Goal: Task Accomplishment & Management: Use online tool/utility

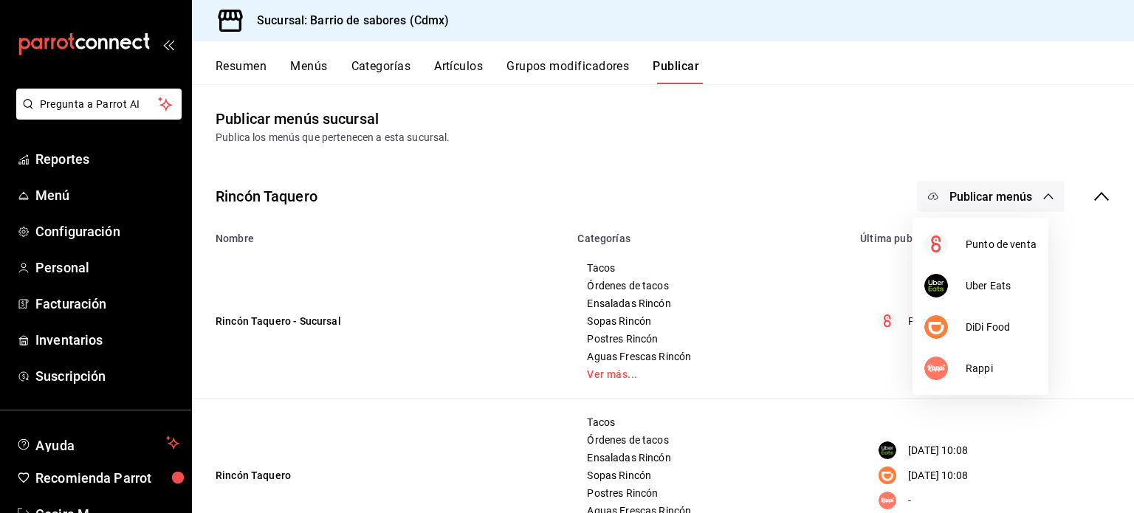
click at [1033, 150] on div at bounding box center [567, 256] width 1134 height 513
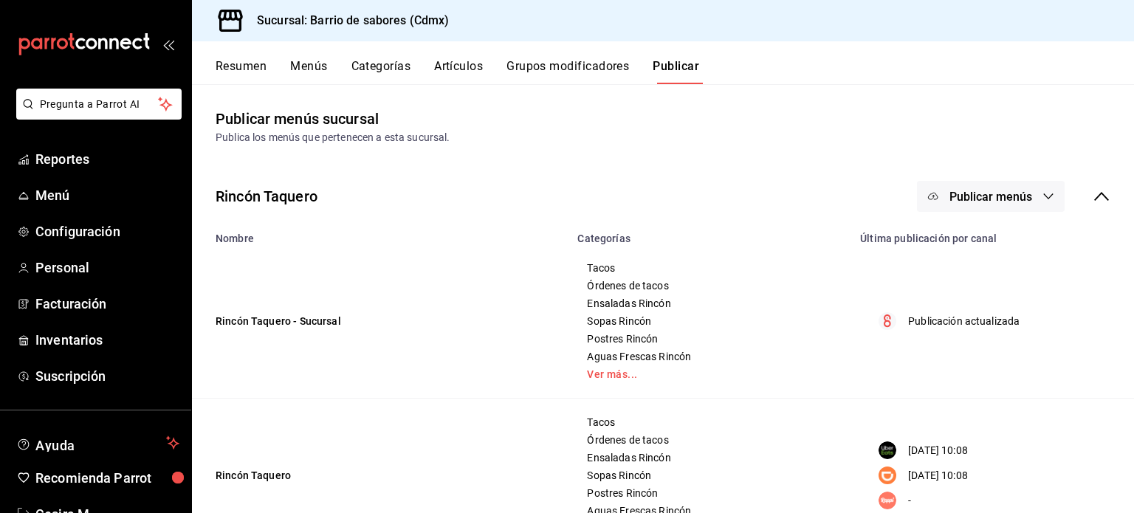
click at [1043, 199] on icon "button" at bounding box center [1049, 197] width 12 height 12
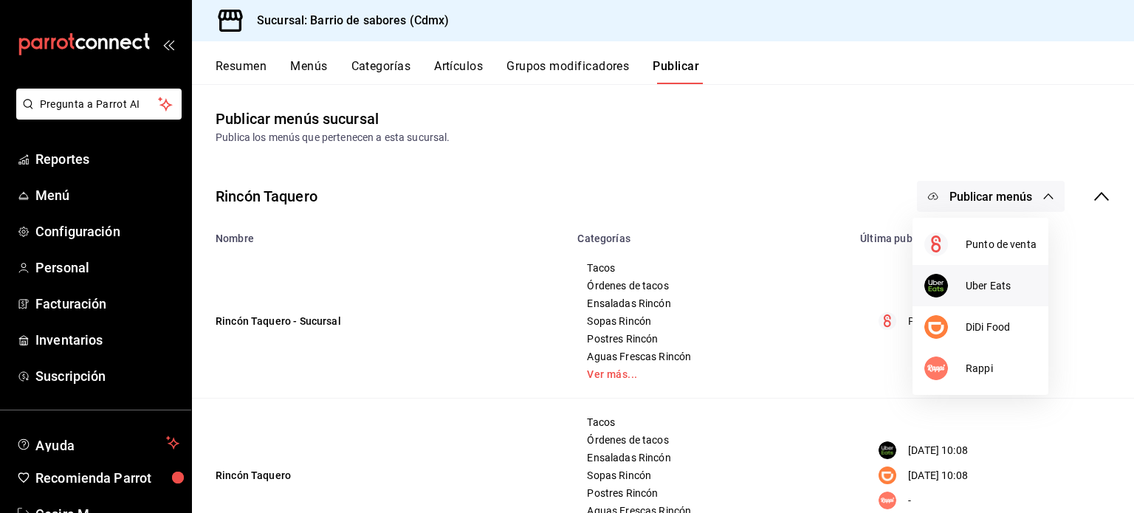
click at [1022, 287] on span "Uber Eats" at bounding box center [1001, 286] width 71 height 16
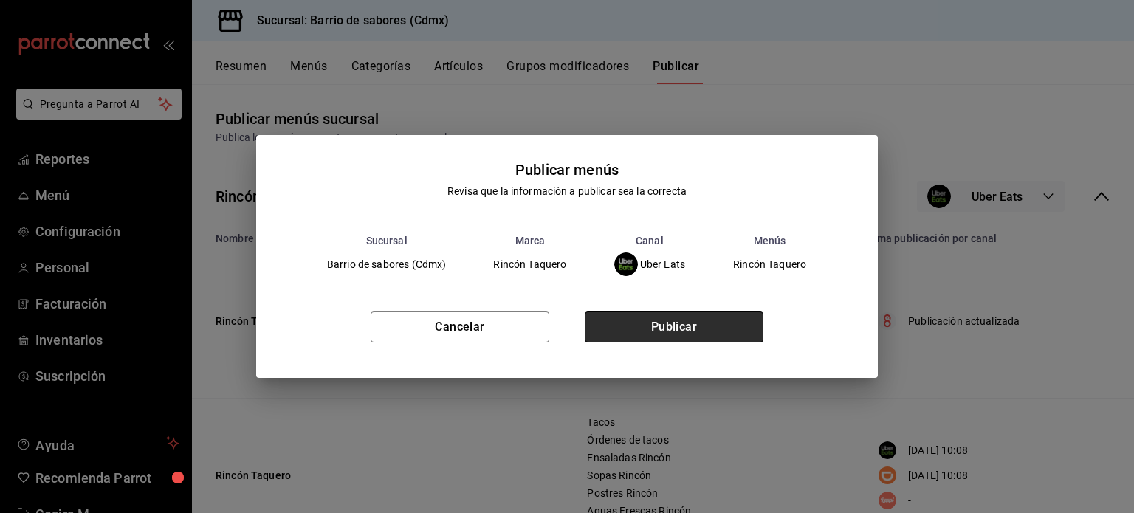
click at [683, 329] on button "Publicar" at bounding box center [674, 327] width 179 height 31
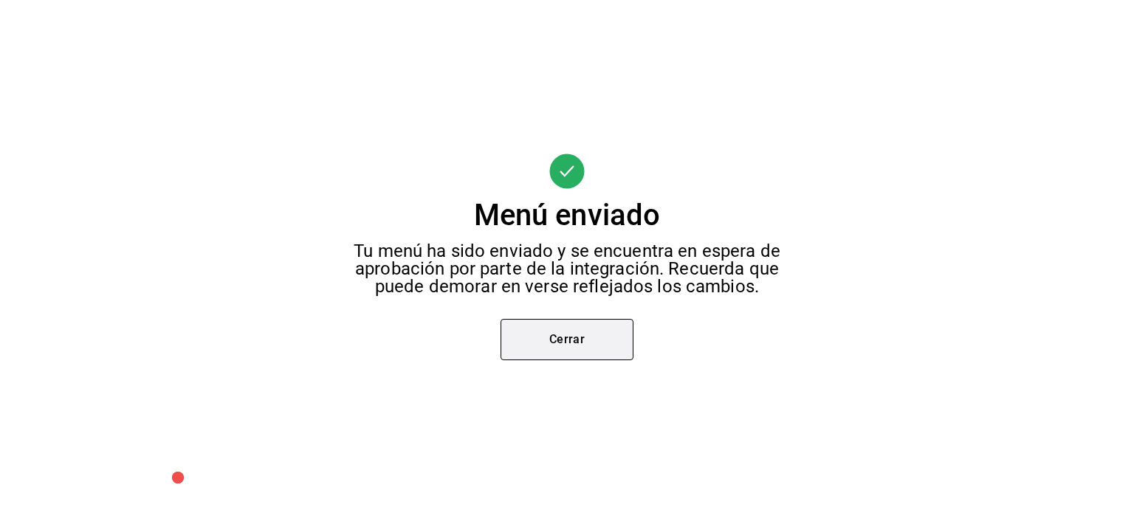
click at [609, 350] on button "Cerrar" at bounding box center [567, 339] width 133 height 41
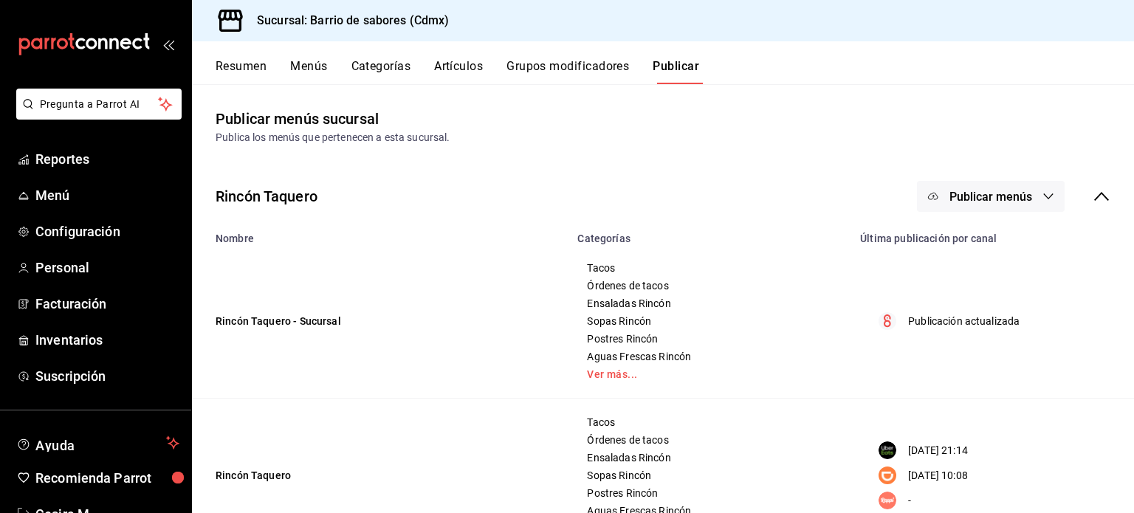
click at [982, 203] on span "Publicar menús" at bounding box center [991, 197] width 83 height 14
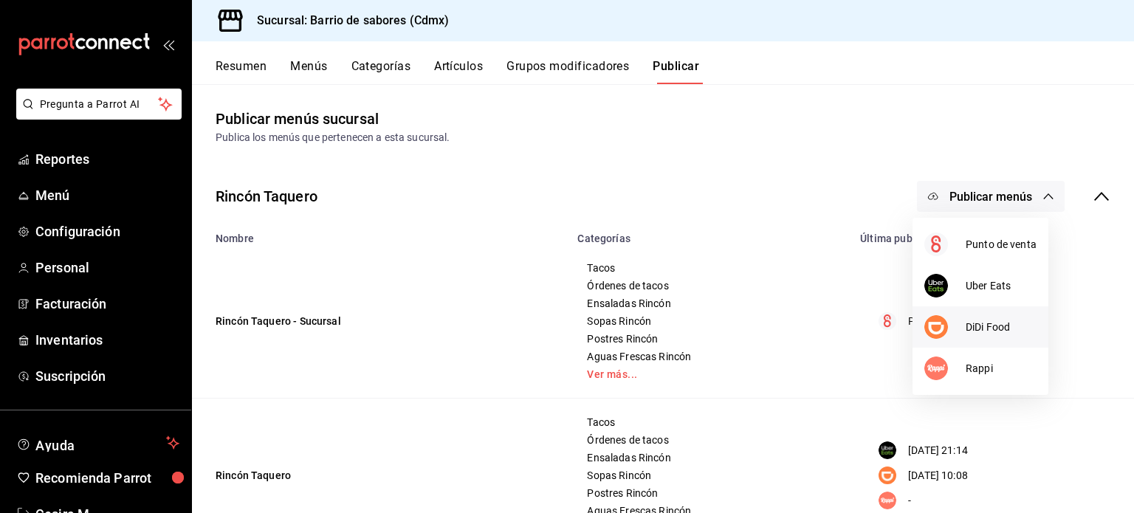
click at [963, 323] on div at bounding box center [945, 327] width 41 height 24
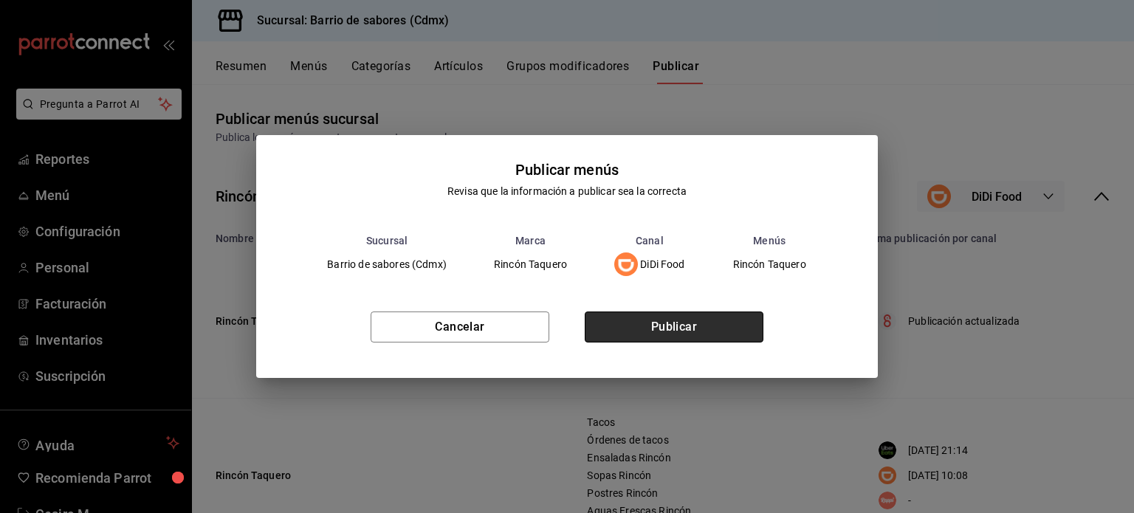
click at [741, 338] on button "Publicar" at bounding box center [674, 327] width 179 height 31
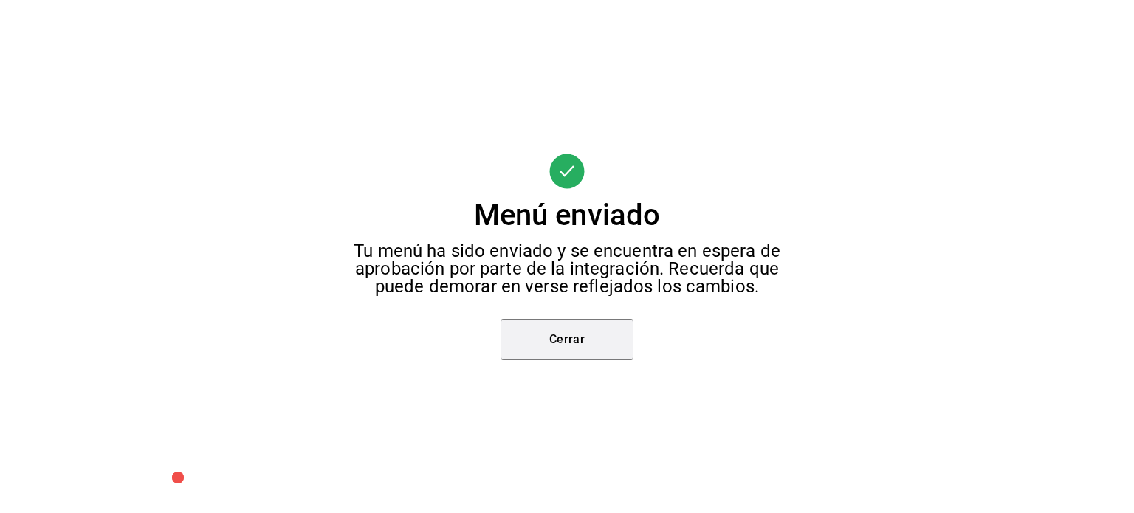
click at [582, 327] on button "Cerrar" at bounding box center [567, 339] width 133 height 41
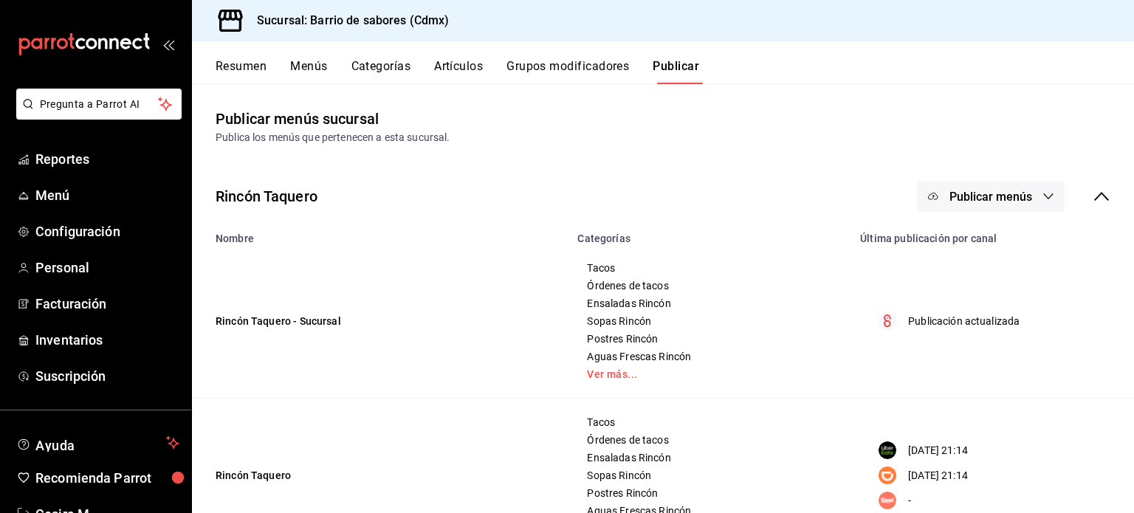
click at [1093, 194] on icon at bounding box center [1102, 197] width 18 height 18
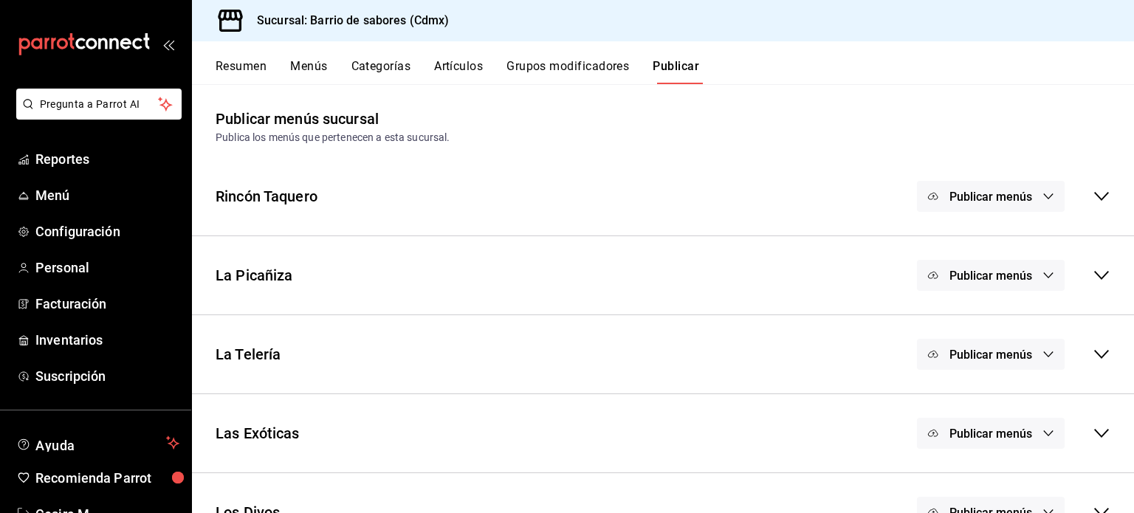
scroll to position [38, 0]
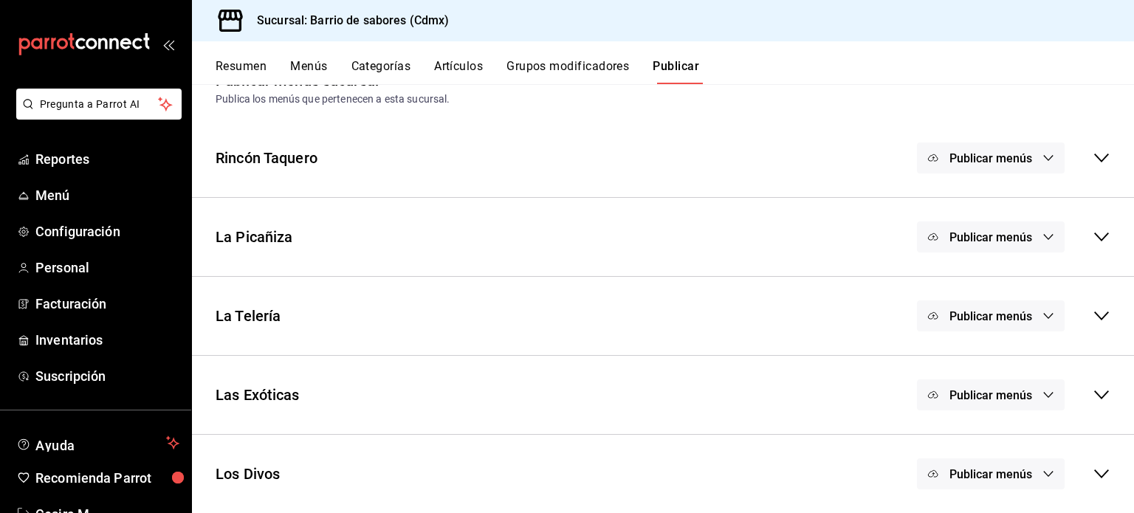
click at [1040, 244] on button "Publicar menús" at bounding box center [991, 237] width 148 height 31
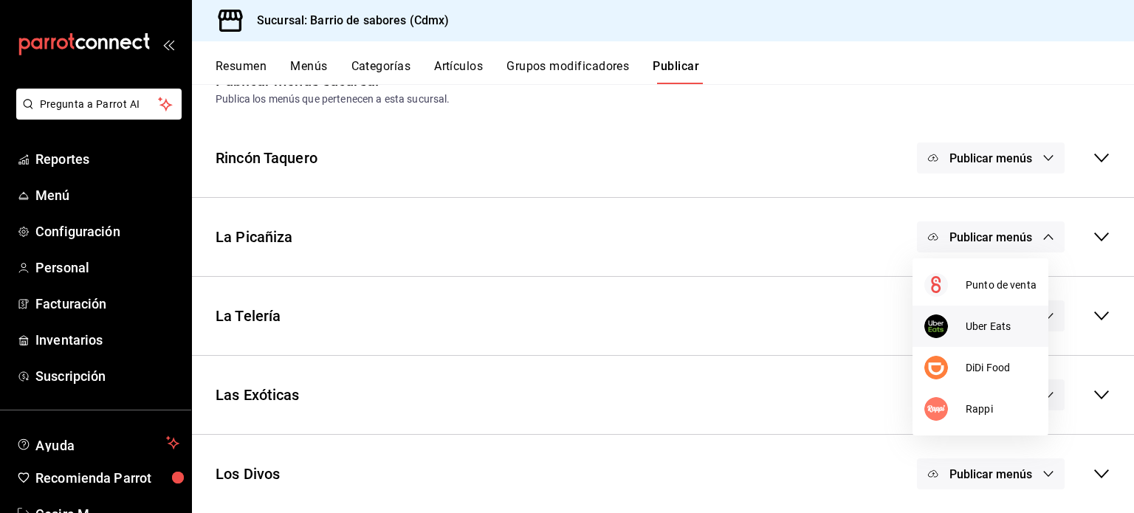
click at [987, 340] on li "Uber Eats" at bounding box center [981, 326] width 136 height 41
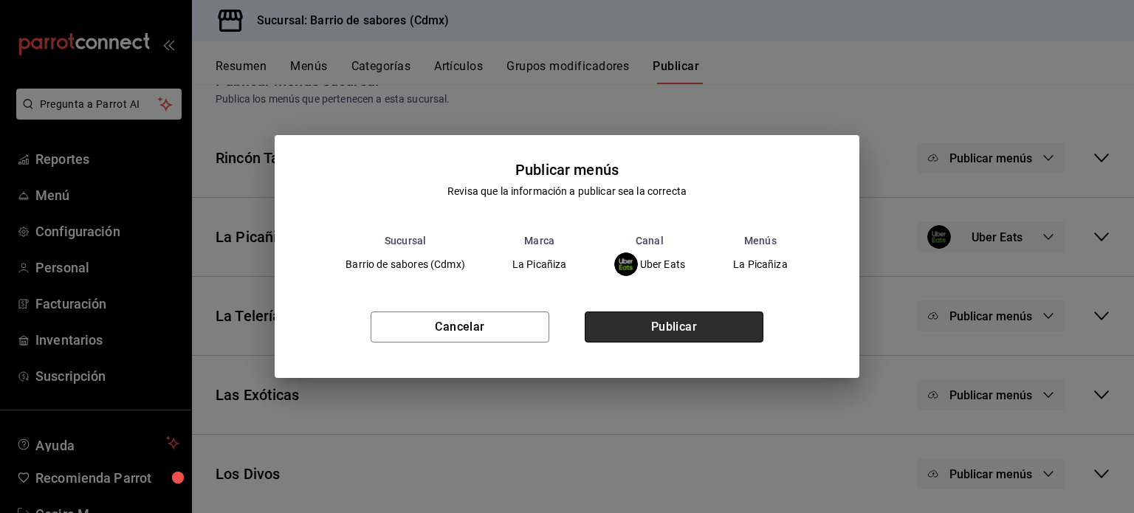
click at [708, 332] on button "Publicar" at bounding box center [674, 327] width 179 height 31
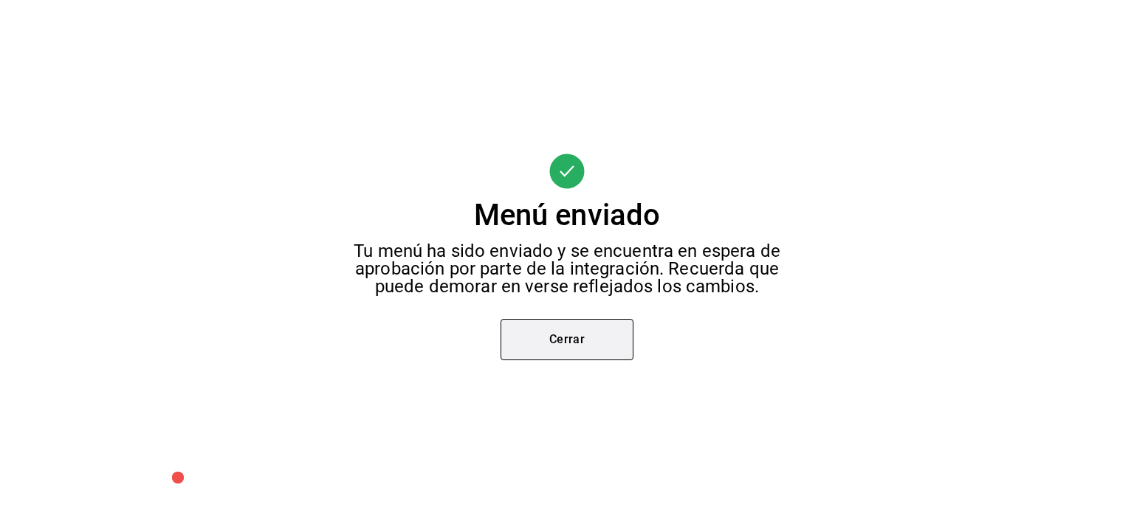
click at [612, 339] on button "Cerrar" at bounding box center [567, 339] width 133 height 41
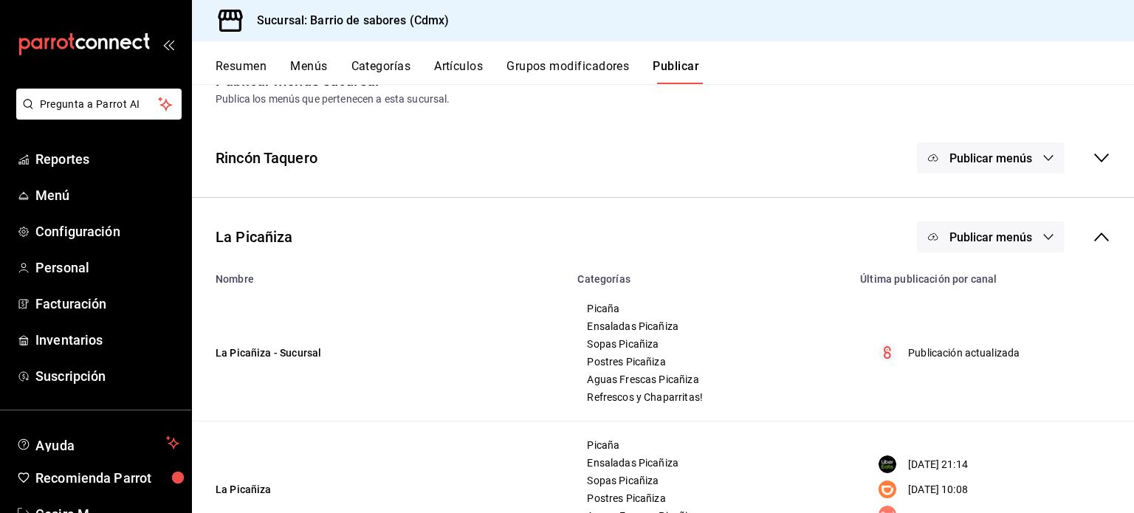
scroll to position [0, 0]
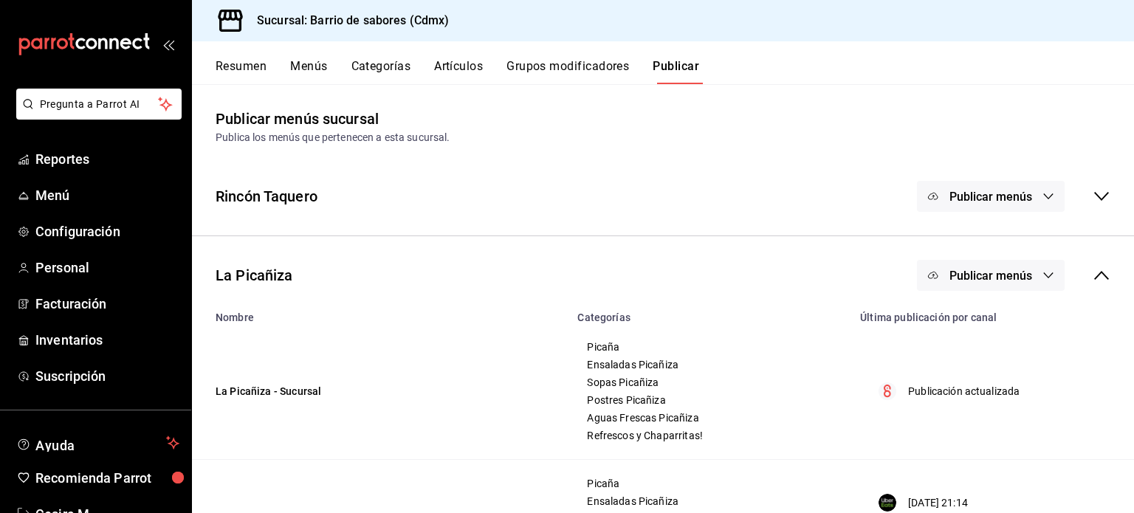
click at [1011, 270] on span "Publicar menús" at bounding box center [991, 276] width 83 height 14
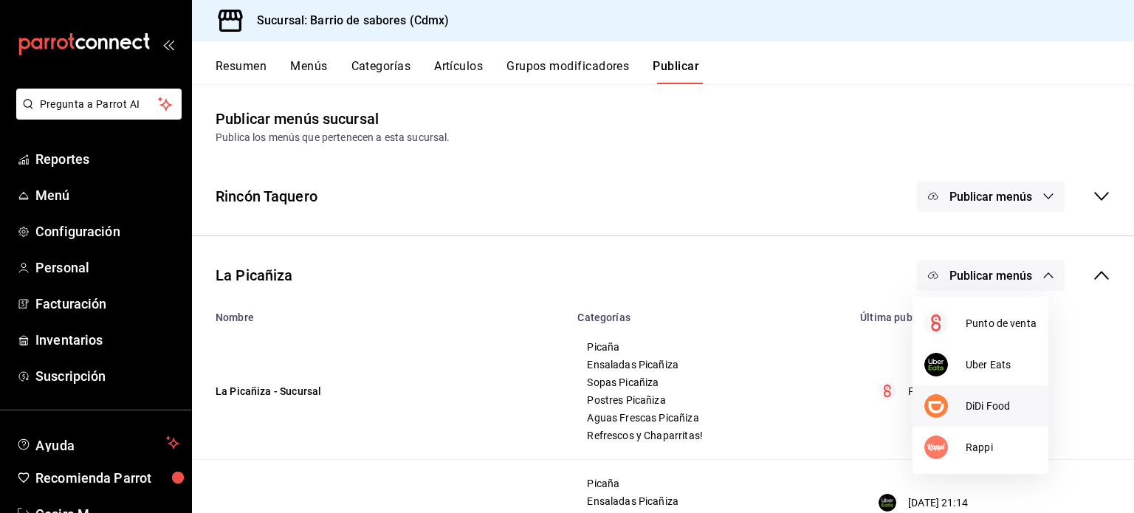
click at [994, 395] on li "DiDi Food" at bounding box center [981, 406] width 136 height 41
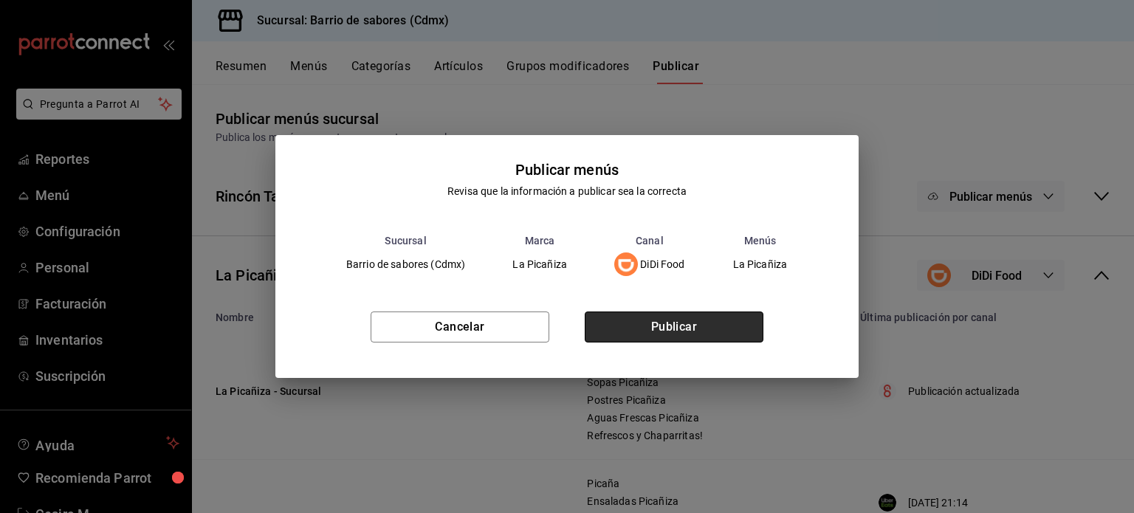
click at [694, 315] on button "Publicar" at bounding box center [674, 327] width 179 height 31
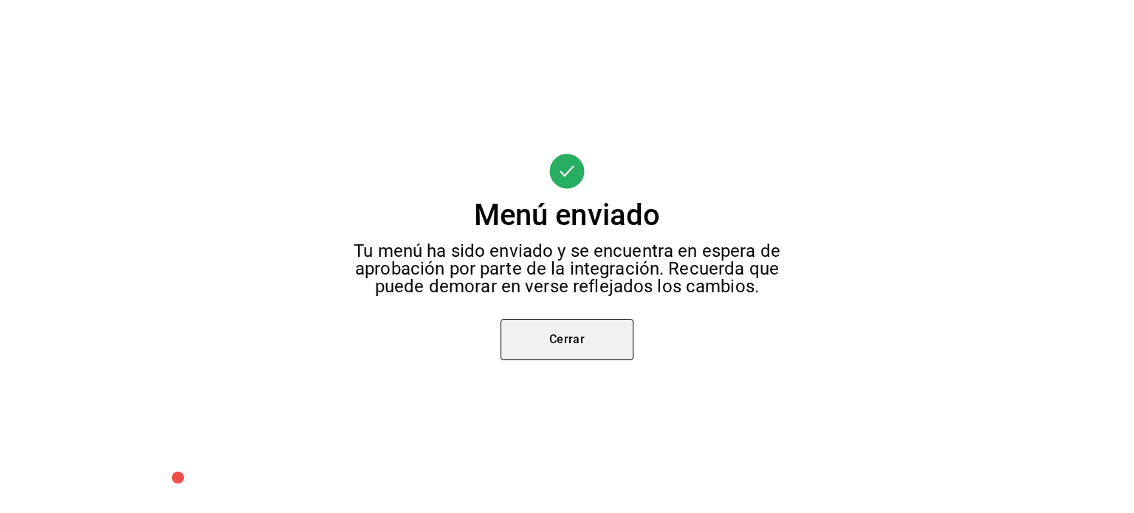
click at [617, 346] on button "Cerrar" at bounding box center [567, 339] width 133 height 41
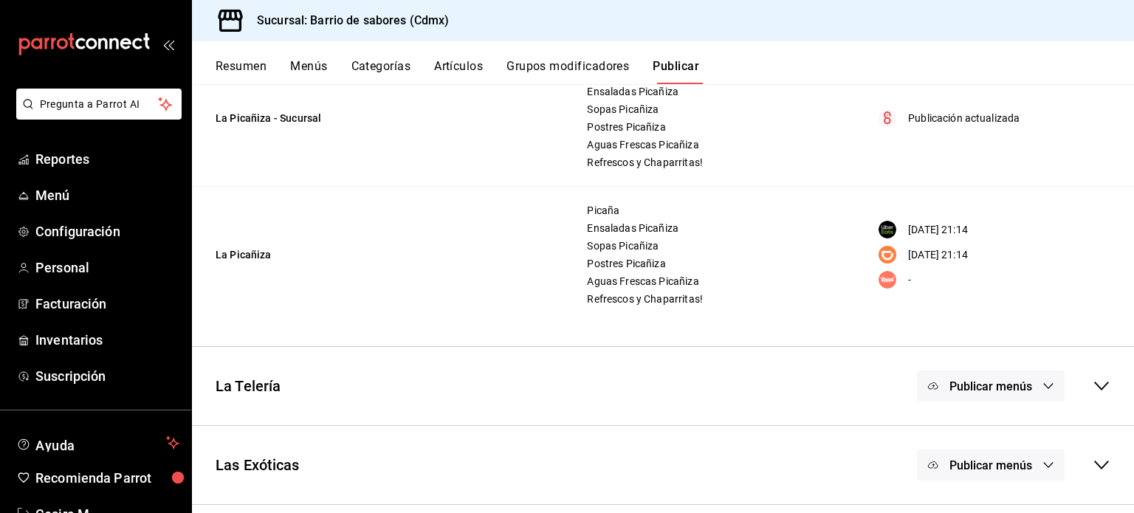
scroll to position [343, 0]
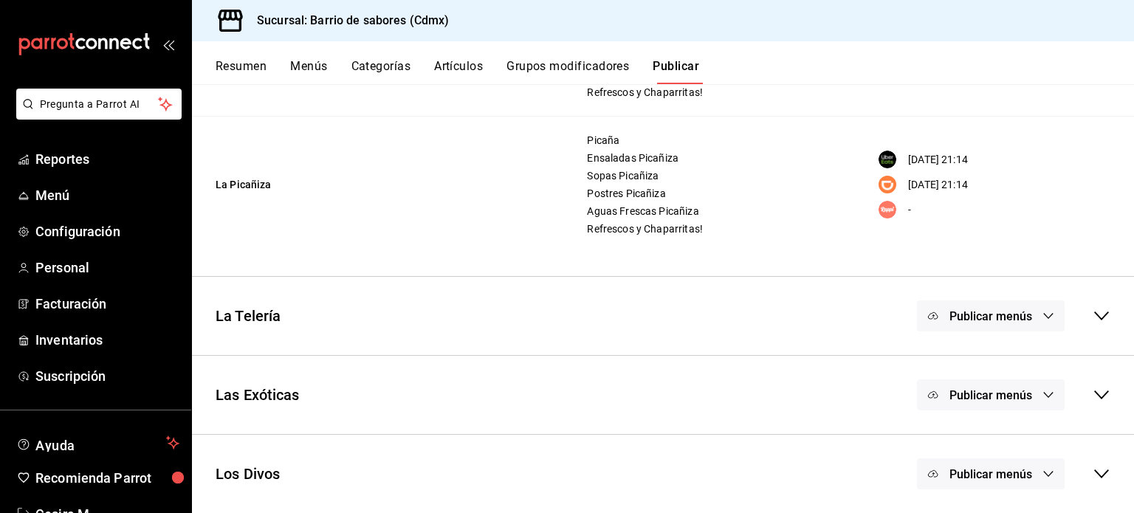
click at [1016, 312] on span "Publicar menús" at bounding box center [991, 316] width 83 height 14
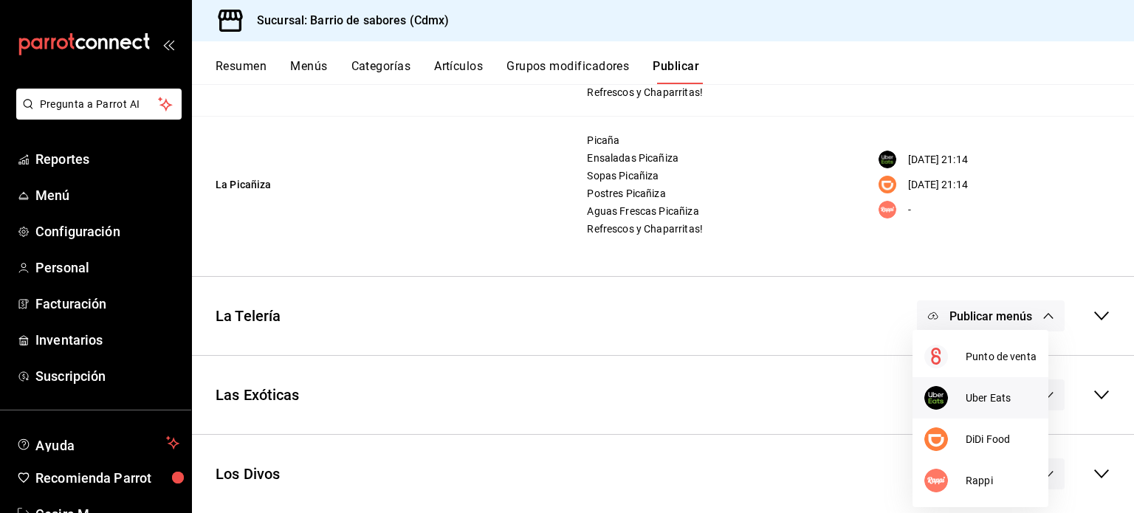
click at [986, 393] on span "Uber Eats" at bounding box center [1001, 399] width 71 height 16
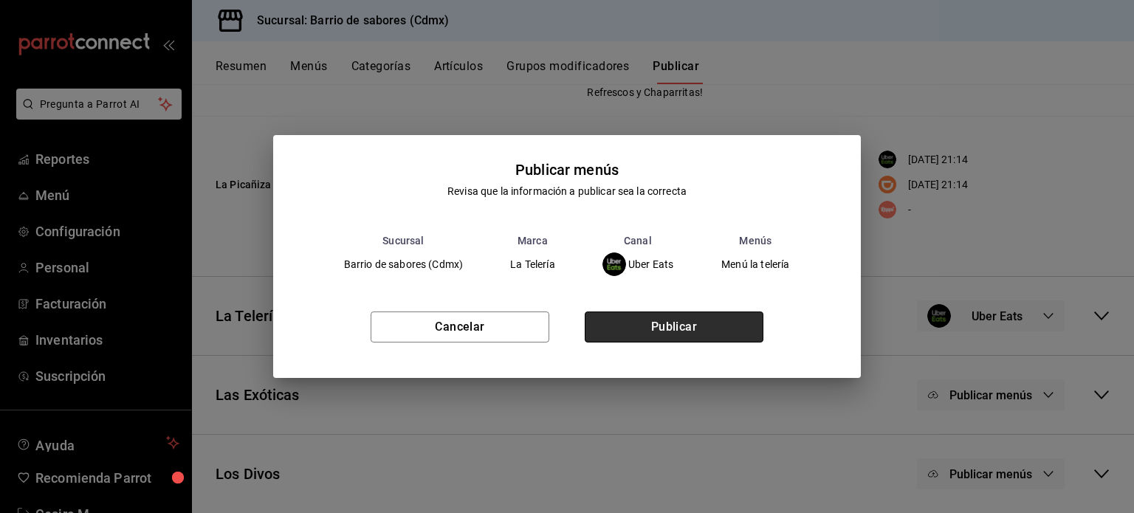
click at [698, 325] on button "Publicar" at bounding box center [674, 327] width 179 height 31
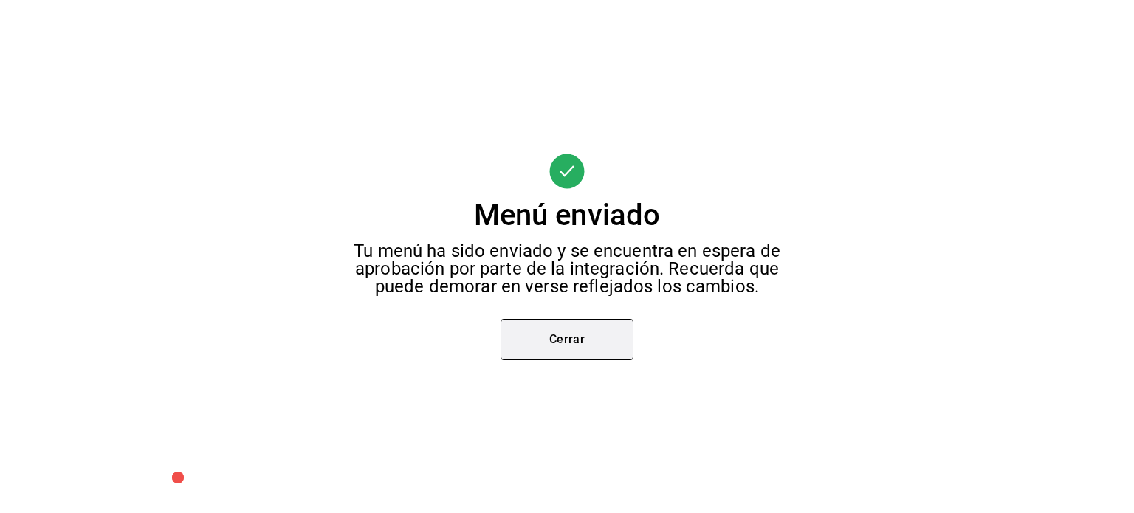
click at [575, 337] on button "Cerrar" at bounding box center [567, 339] width 133 height 41
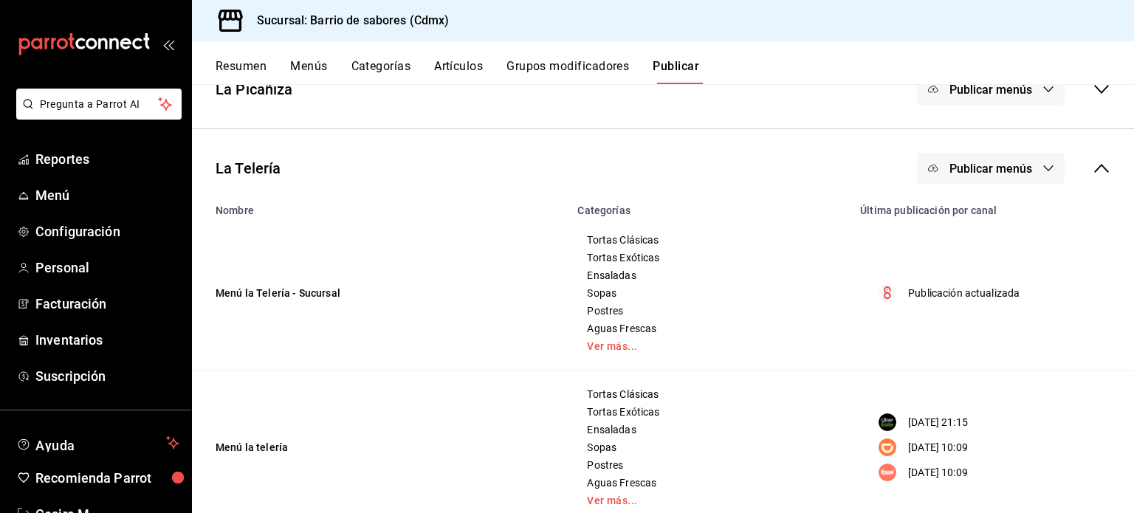
scroll to position [225, 0]
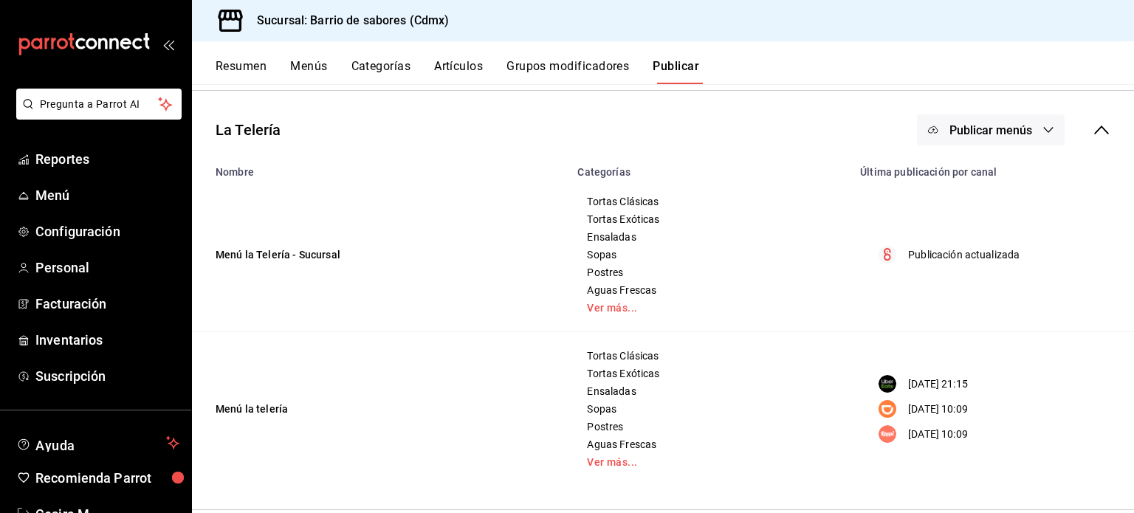
click at [1028, 129] on button "Publicar menús" at bounding box center [991, 129] width 148 height 31
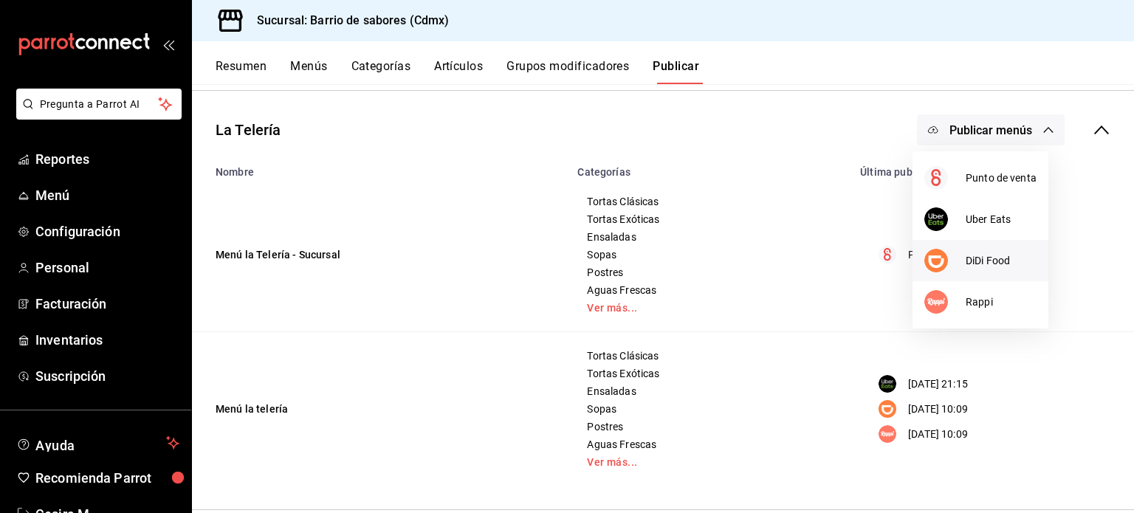
click at [991, 274] on li "DiDi Food" at bounding box center [981, 260] width 136 height 41
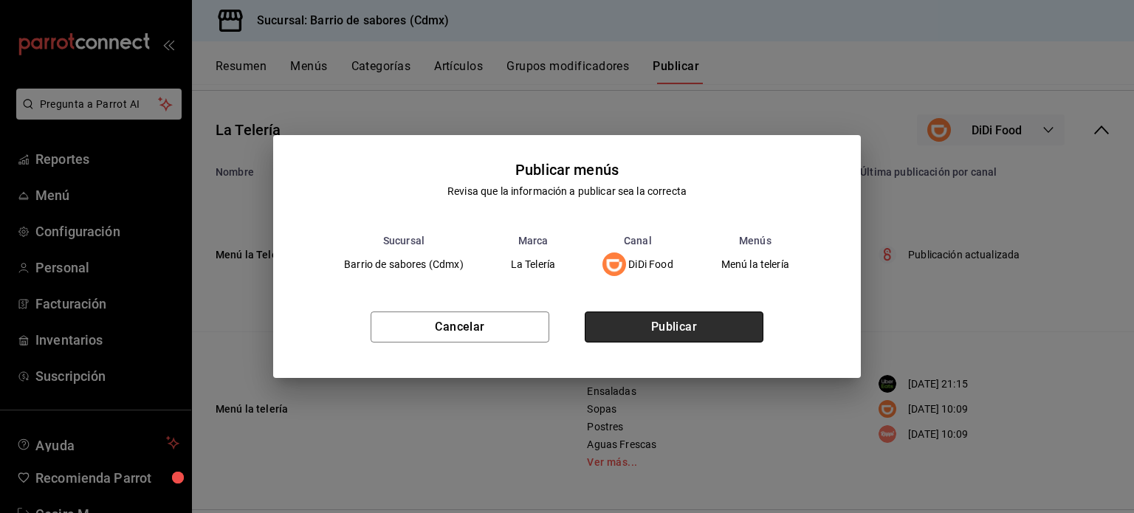
click at [694, 339] on button "Publicar" at bounding box center [674, 327] width 179 height 31
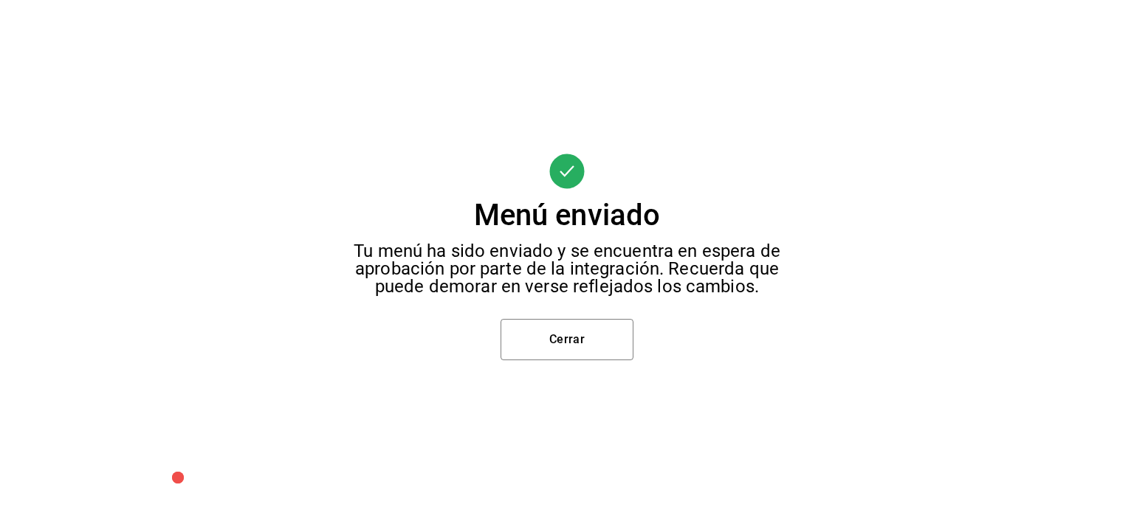
scroll to position [59, 0]
click at [629, 349] on button "Cerrar" at bounding box center [567, 339] width 133 height 41
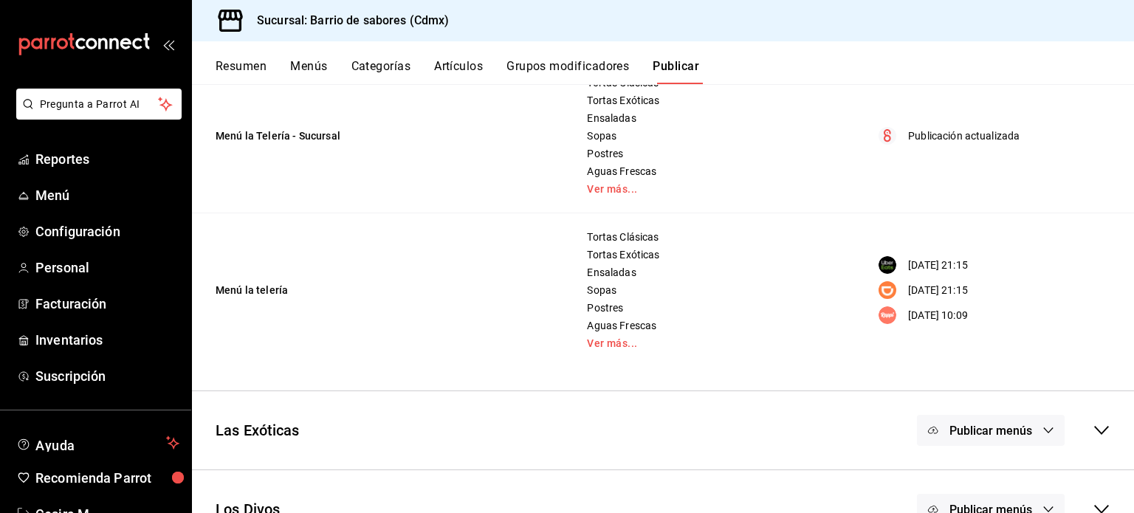
scroll to position [231, 0]
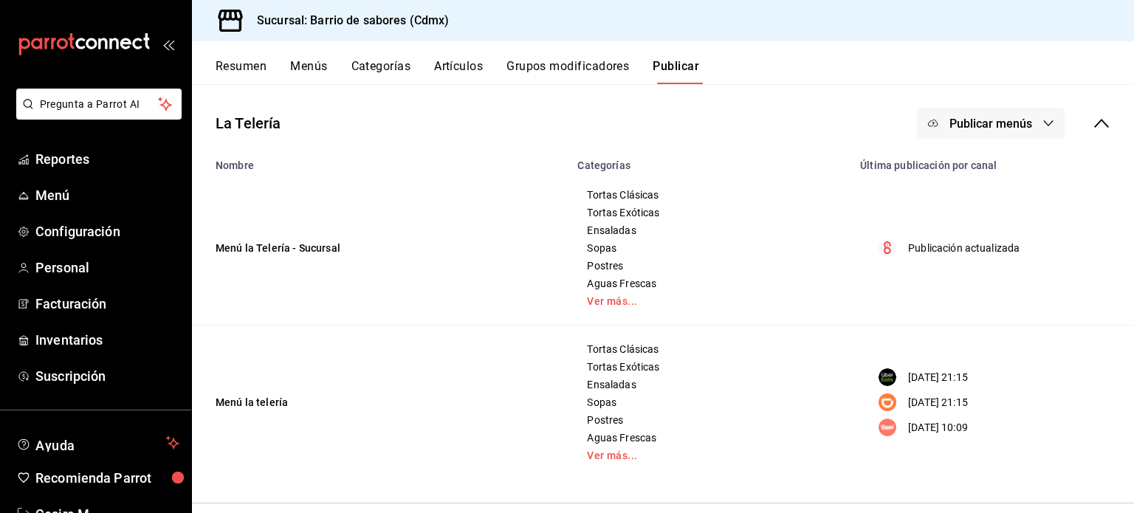
click at [1025, 123] on button "Publicar menús" at bounding box center [991, 123] width 148 height 31
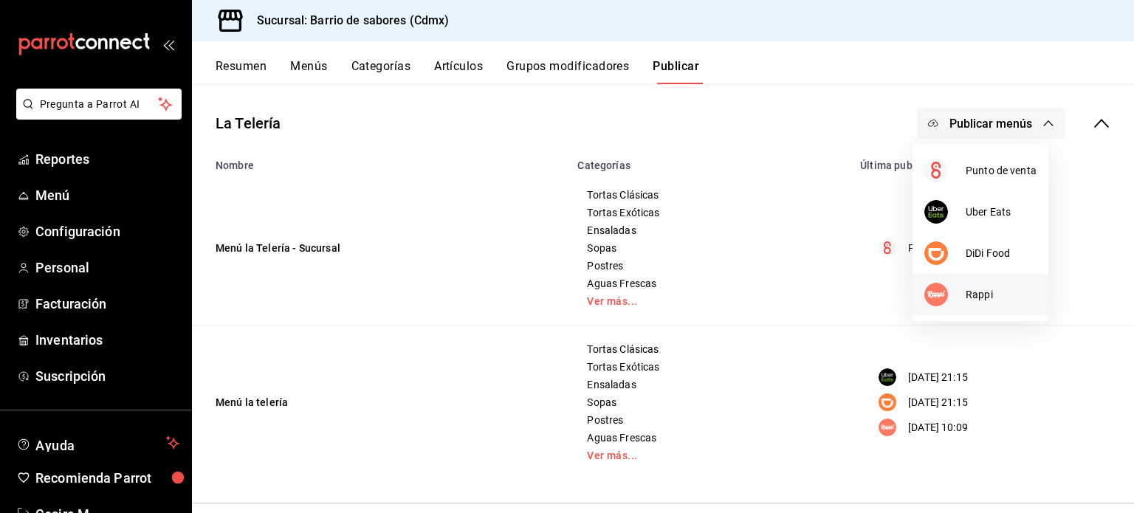
click at [1004, 301] on span "Rappi" at bounding box center [1001, 295] width 71 height 16
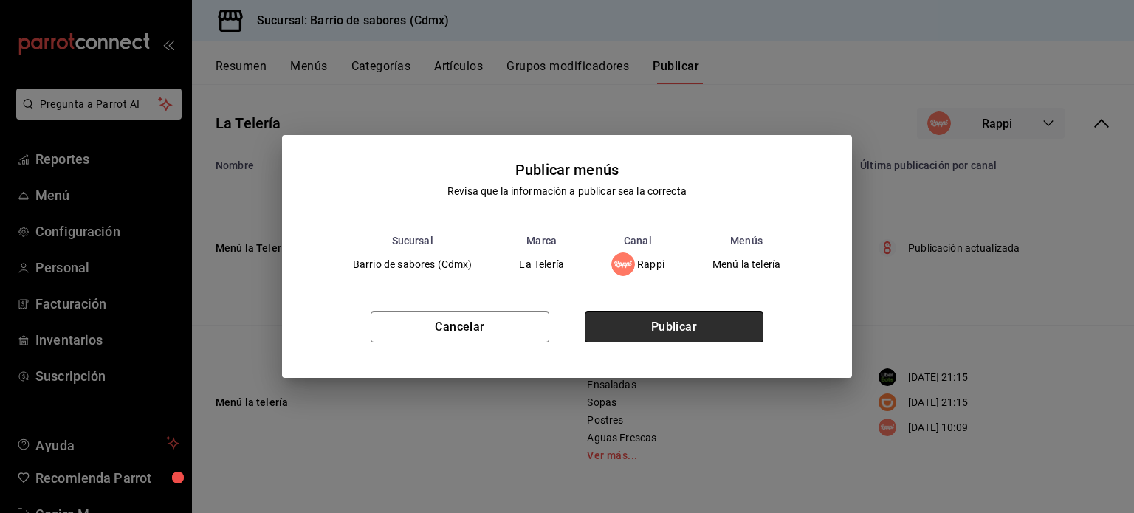
click at [636, 327] on button "Publicar" at bounding box center [674, 327] width 179 height 31
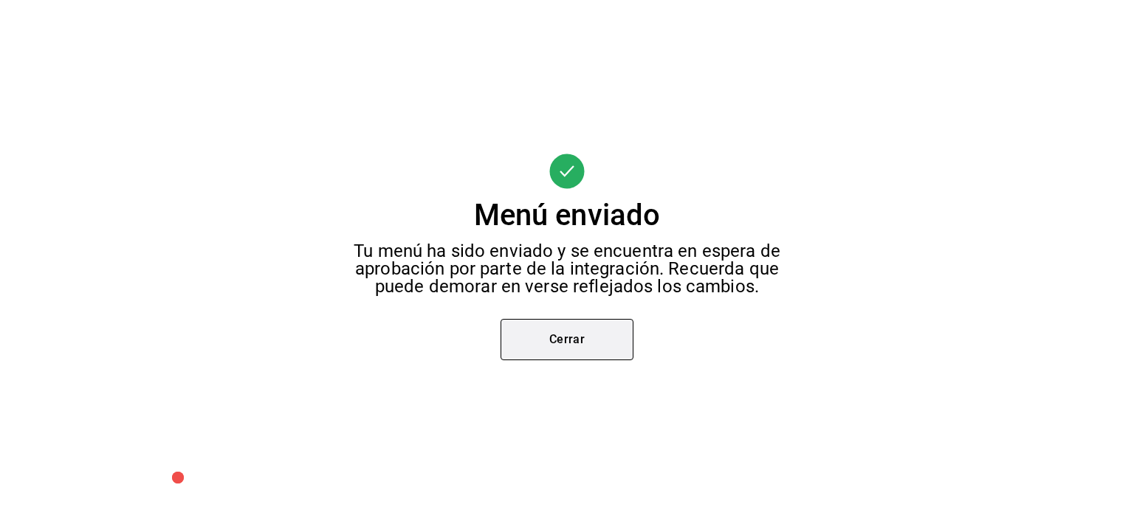
scroll to position [77, 0]
click at [595, 345] on button "Cerrar" at bounding box center [567, 339] width 133 height 41
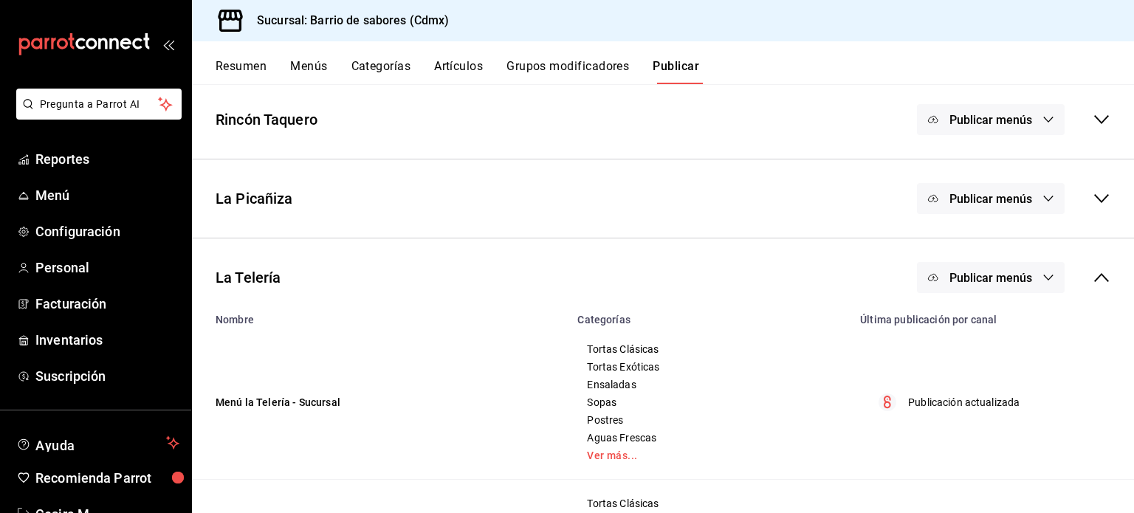
click at [1089, 287] on div "Publicar menús" at bounding box center [1014, 277] width 194 height 31
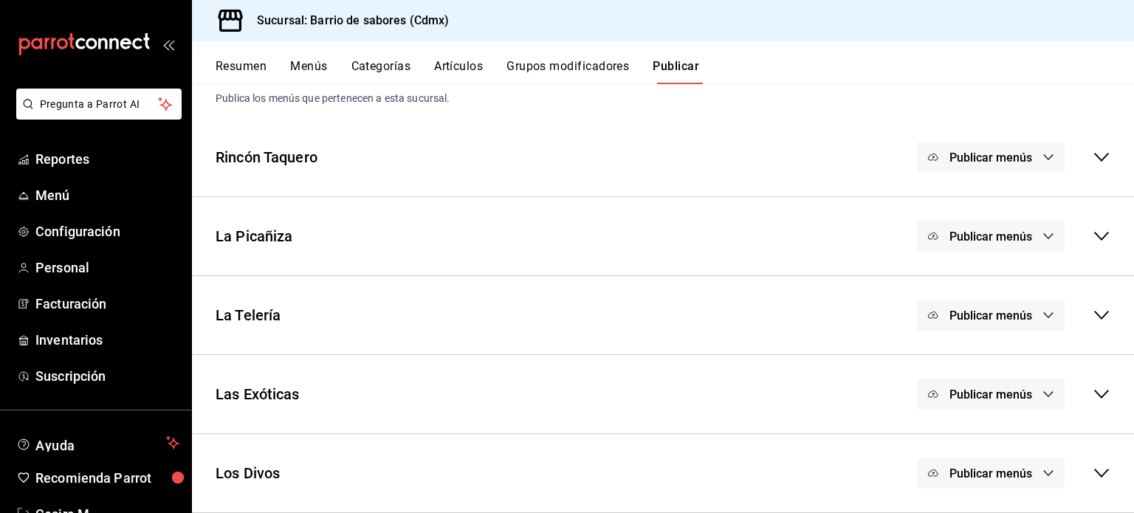
scroll to position [38, 0]
click at [1043, 394] on icon "button" at bounding box center [1049, 395] width 12 height 12
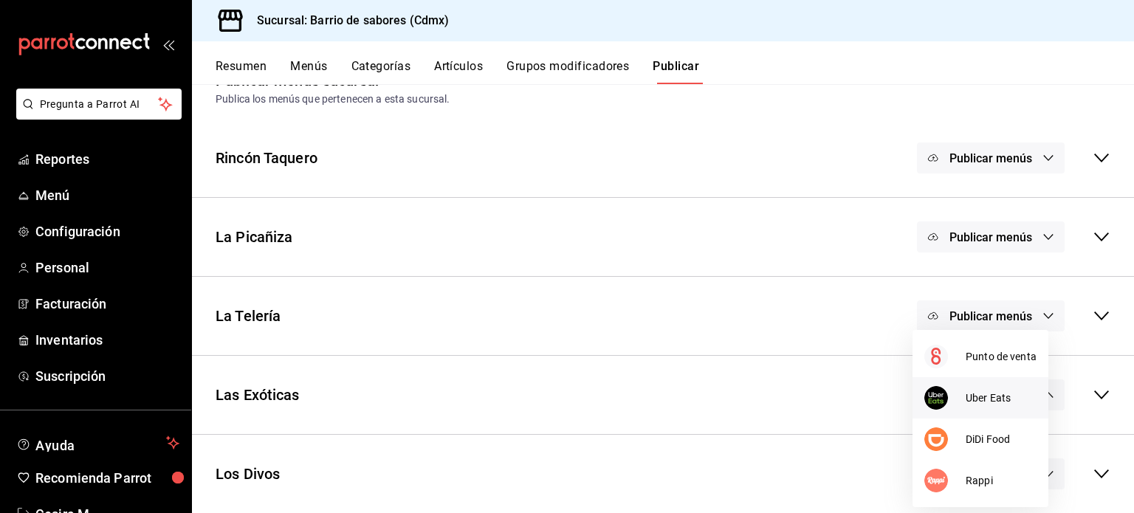
click at [995, 398] on span "Uber Eats" at bounding box center [1001, 399] width 71 height 16
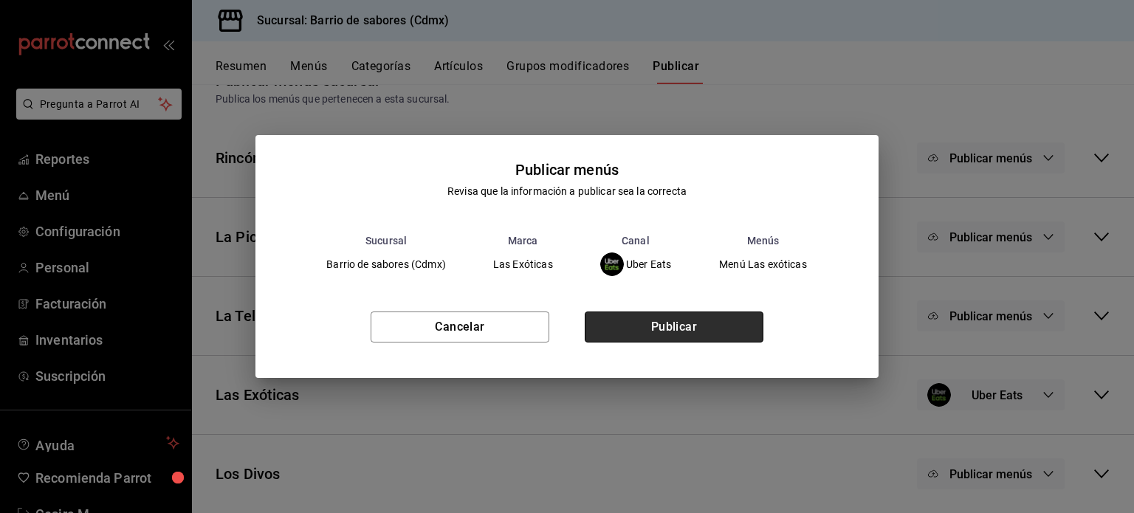
click at [715, 329] on button "Publicar" at bounding box center [674, 327] width 179 height 31
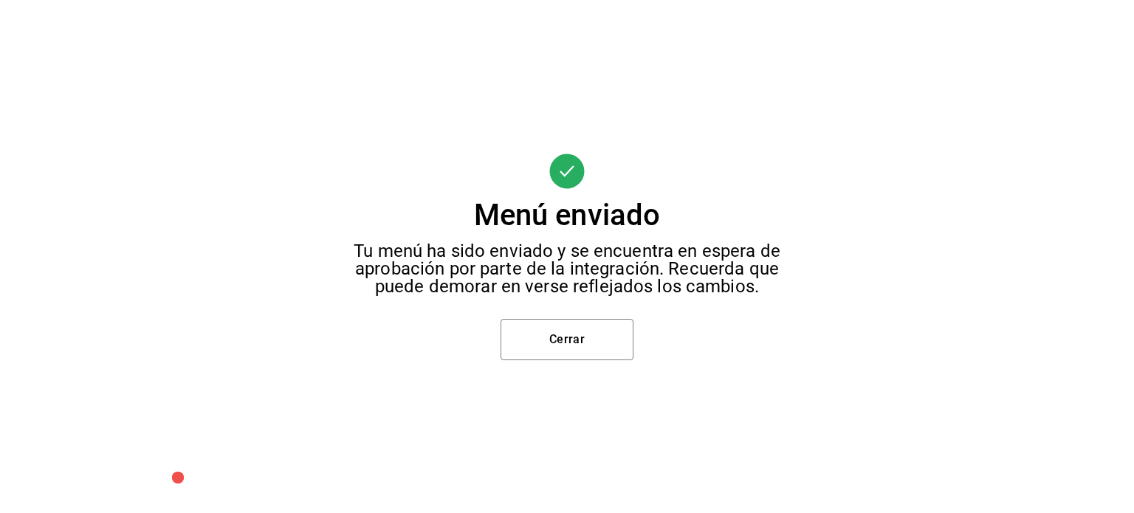
scroll to position [156, 0]
click at [609, 348] on button "Cerrar" at bounding box center [567, 339] width 133 height 41
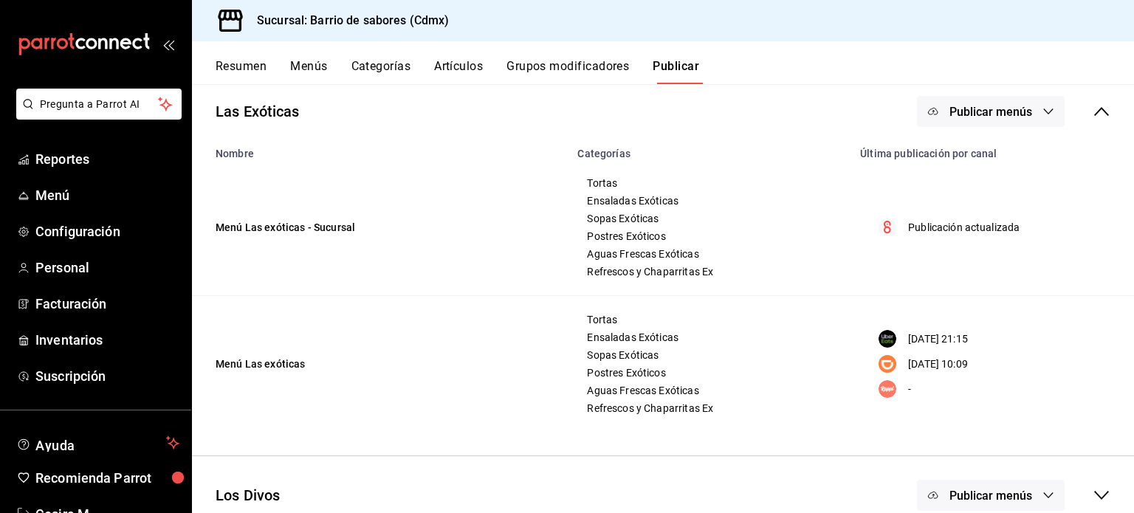
scroll to position [270, 0]
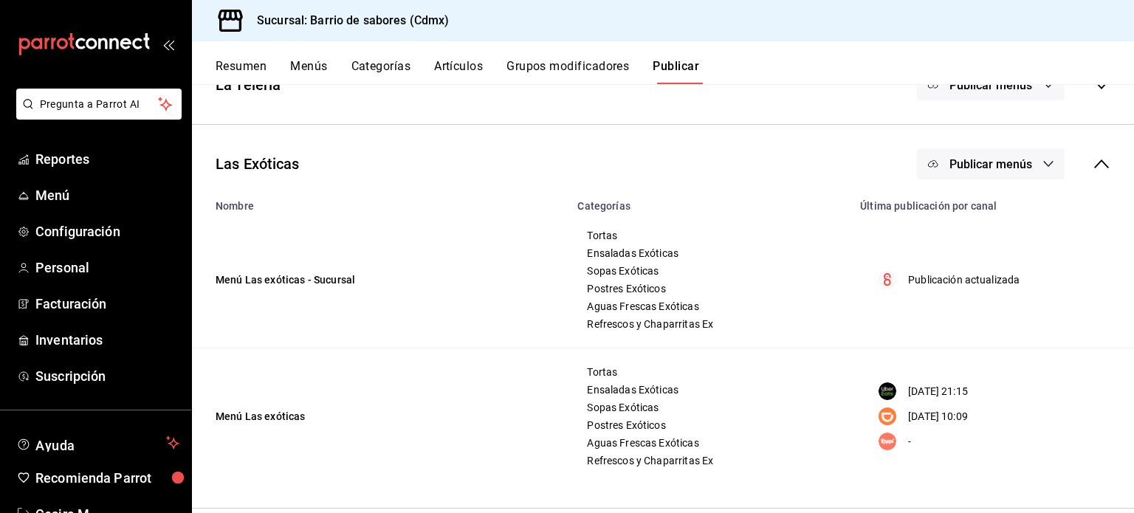
click at [1011, 169] on span "Publicar menús" at bounding box center [991, 164] width 83 height 14
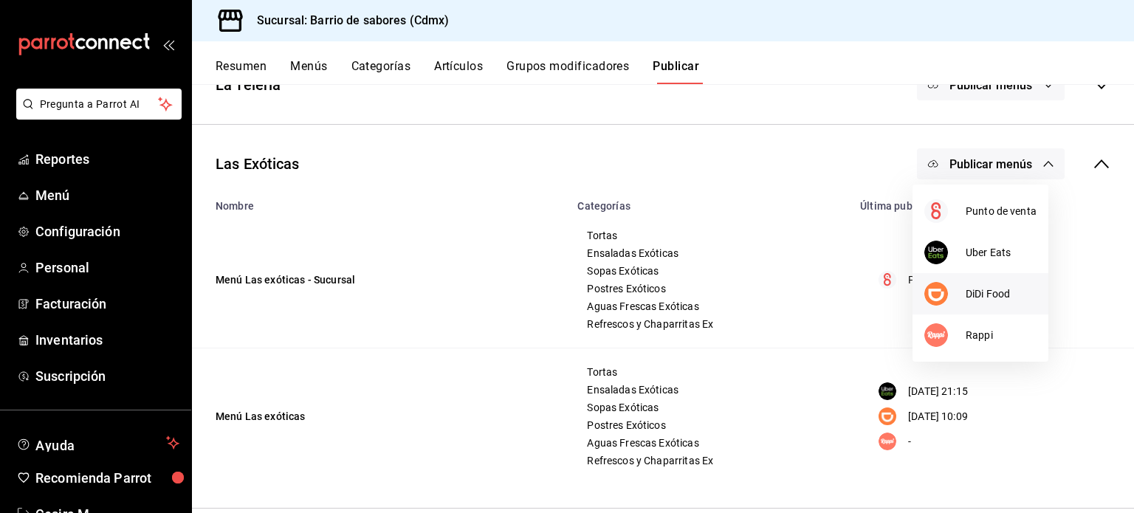
click at [1014, 296] on span "DiDi Food" at bounding box center [1001, 295] width 71 height 16
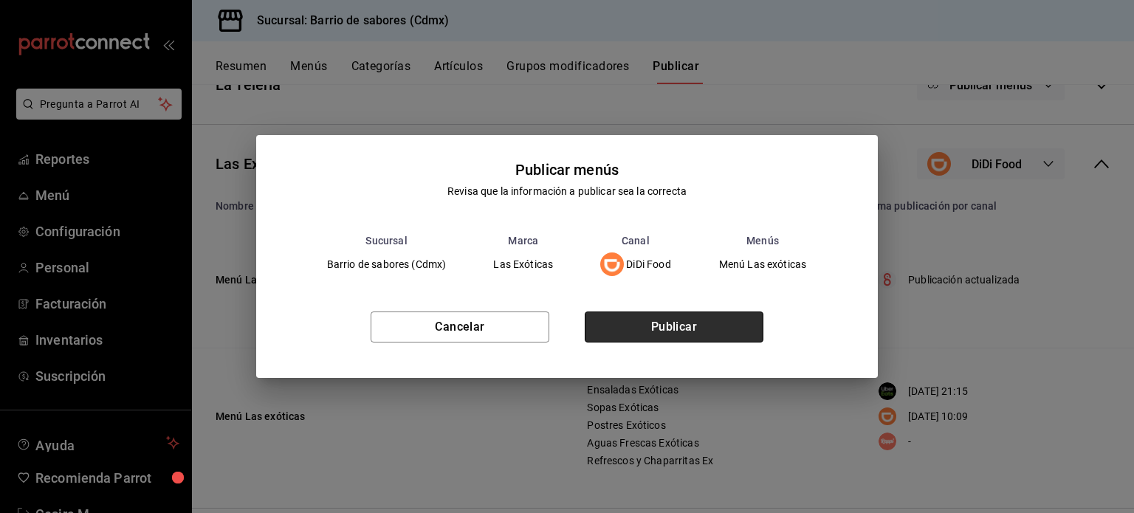
click at [705, 335] on button "Publicar" at bounding box center [674, 327] width 179 height 31
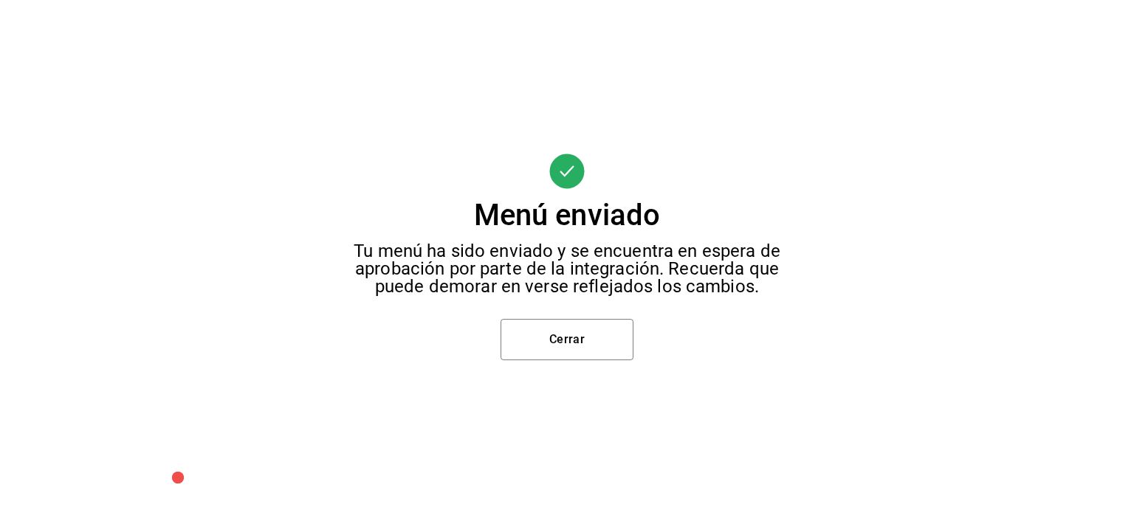
scroll to position [59, 0]
click at [557, 355] on button "Cerrar" at bounding box center [567, 339] width 133 height 41
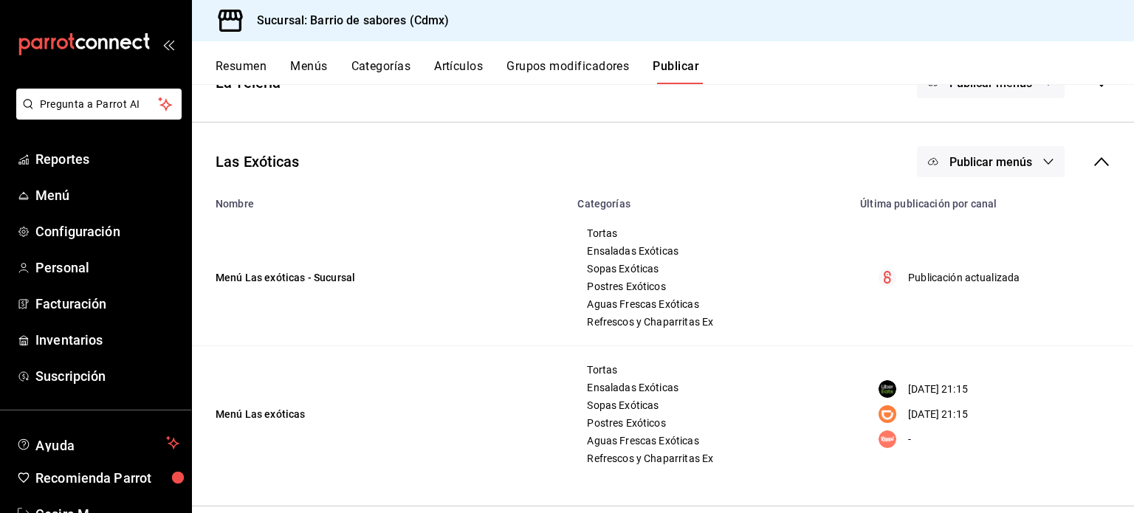
scroll to position [343, 0]
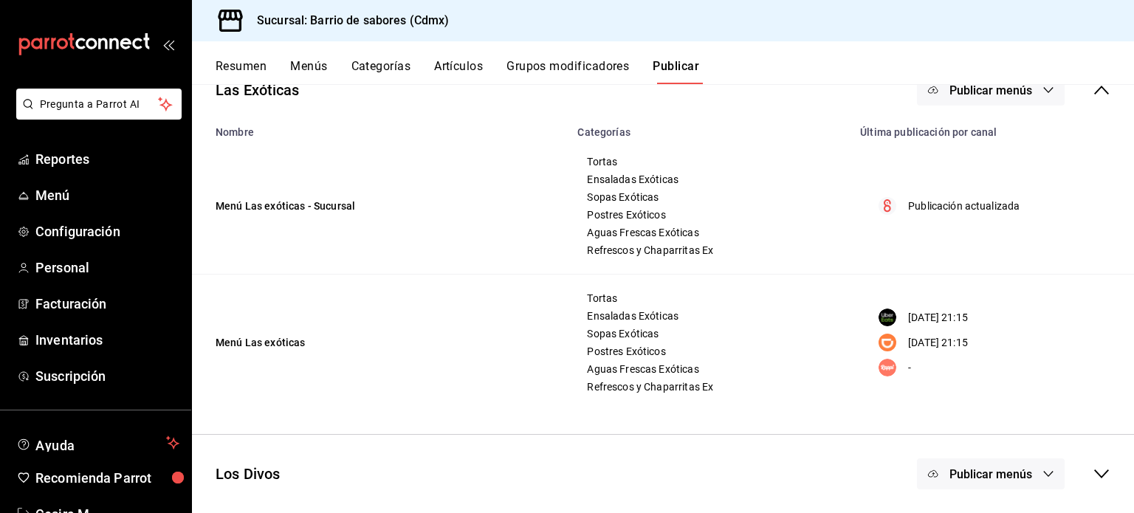
click at [979, 470] on span "Publicar menús" at bounding box center [991, 475] width 83 height 14
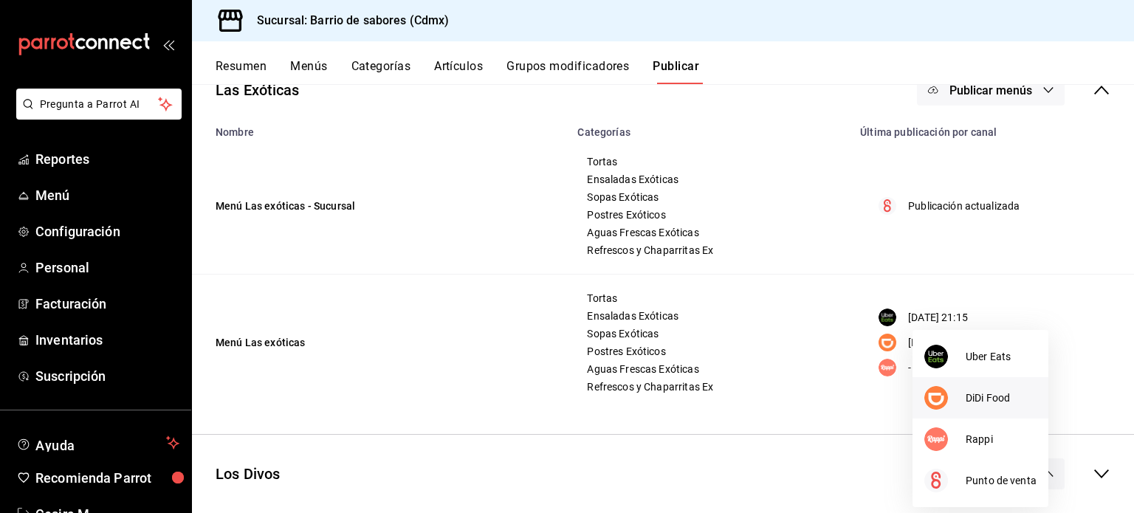
click at [975, 398] on span "DiDi Food" at bounding box center [1001, 399] width 71 height 16
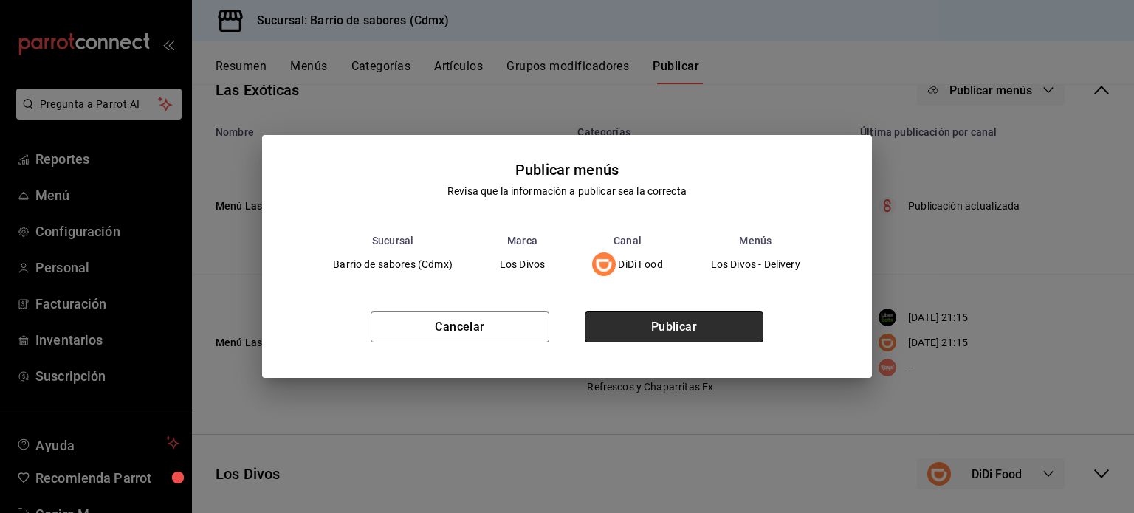
click at [716, 336] on button "Publicar" at bounding box center [674, 327] width 179 height 31
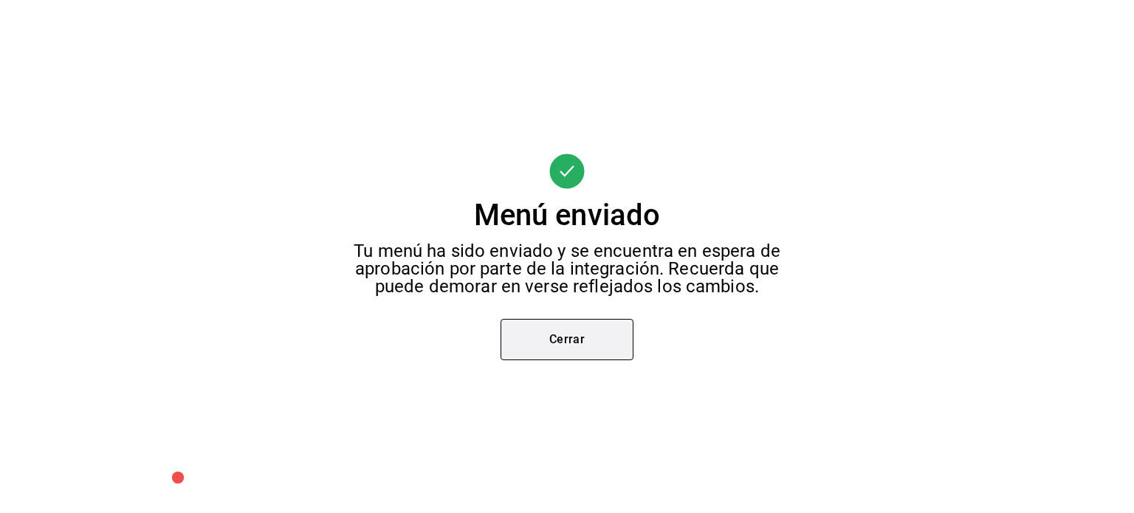
scroll to position [234, 0]
click at [589, 349] on button "Cerrar" at bounding box center [567, 339] width 133 height 41
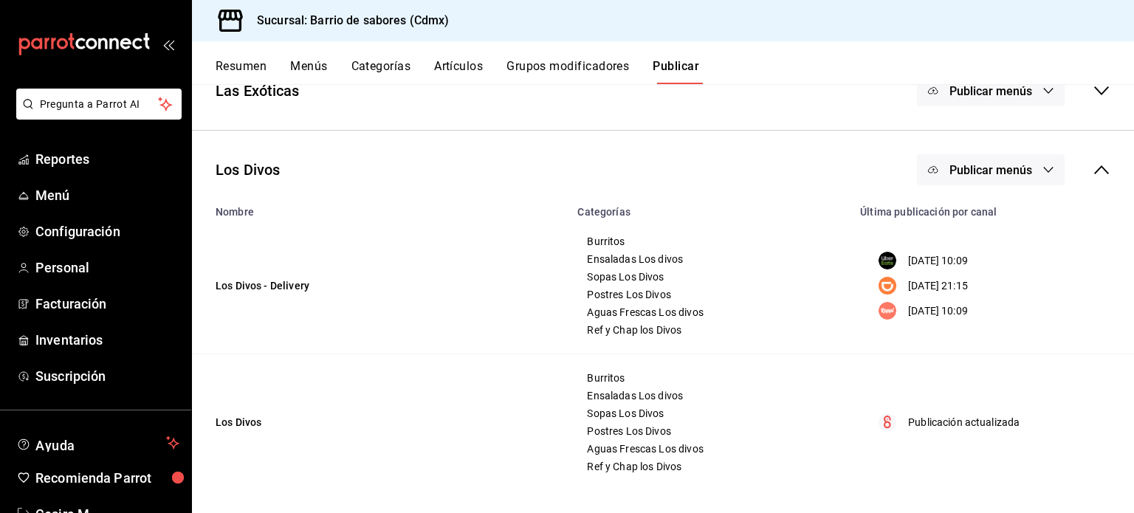
scroll to position [343, 0]
click at [1043, 181] on button "Publicar menús" at bounding box center [991, 169] width 148 height 31
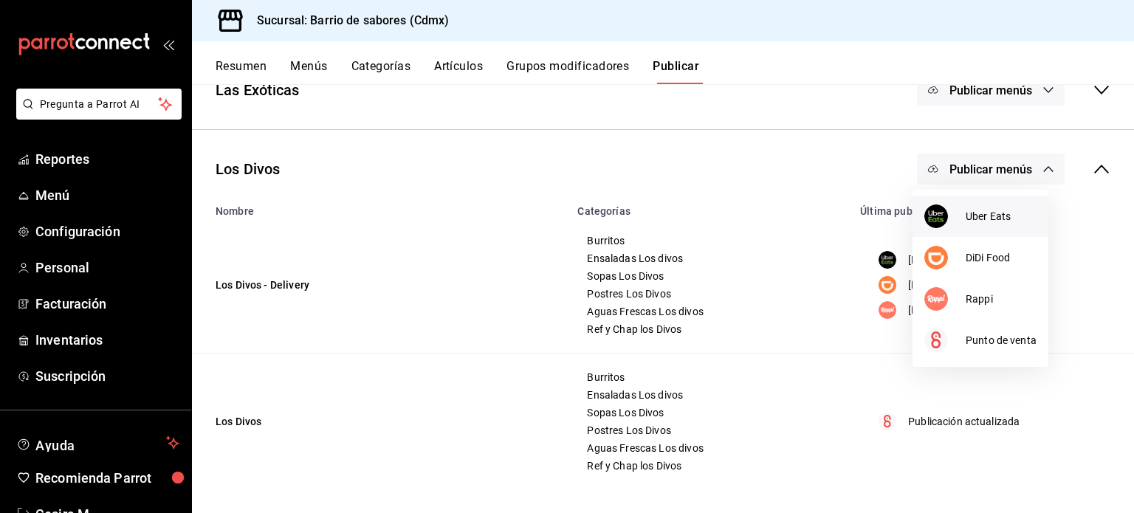
click at [978, 227] on li "Uber Eats" at bounding box center [981, 216] width 136 height 41
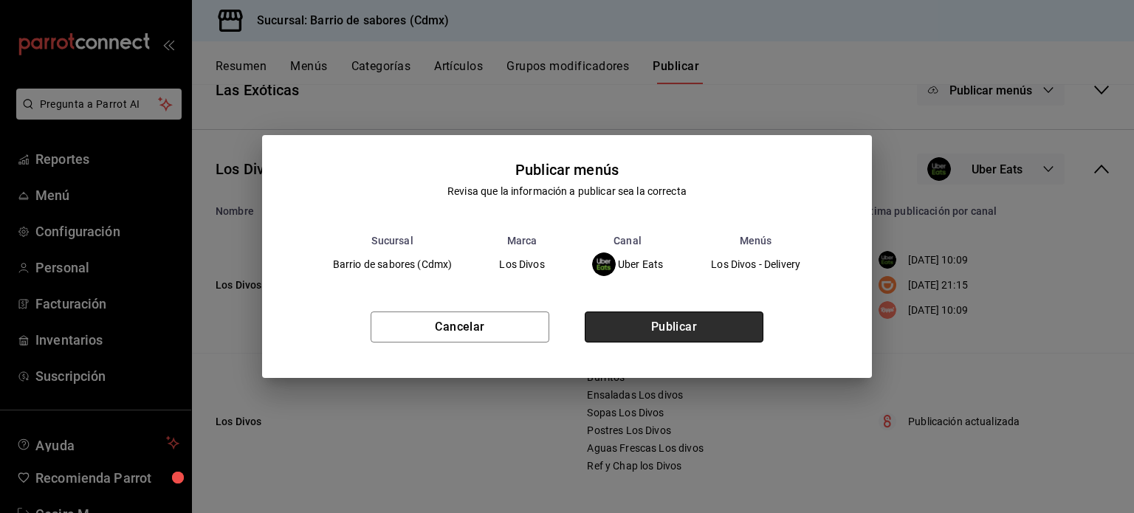
click at [736, 326] on button "Publicar" at bounding box center [674, 327] width 179 height 31
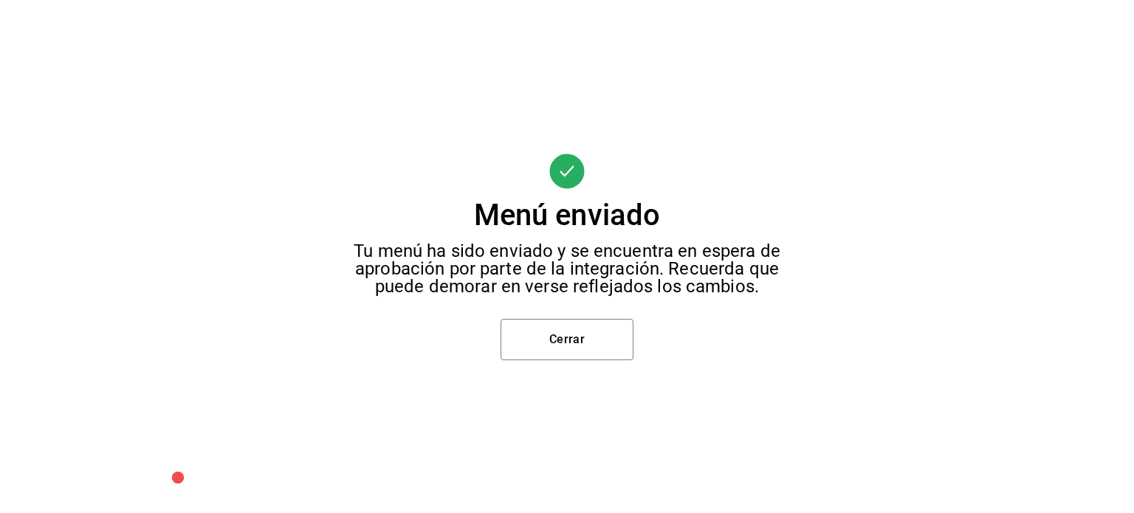
scroll to position [59, 0]
click at [566, 335] on button "Cerrar" at bounding box center [567, 339] width 133 height 41
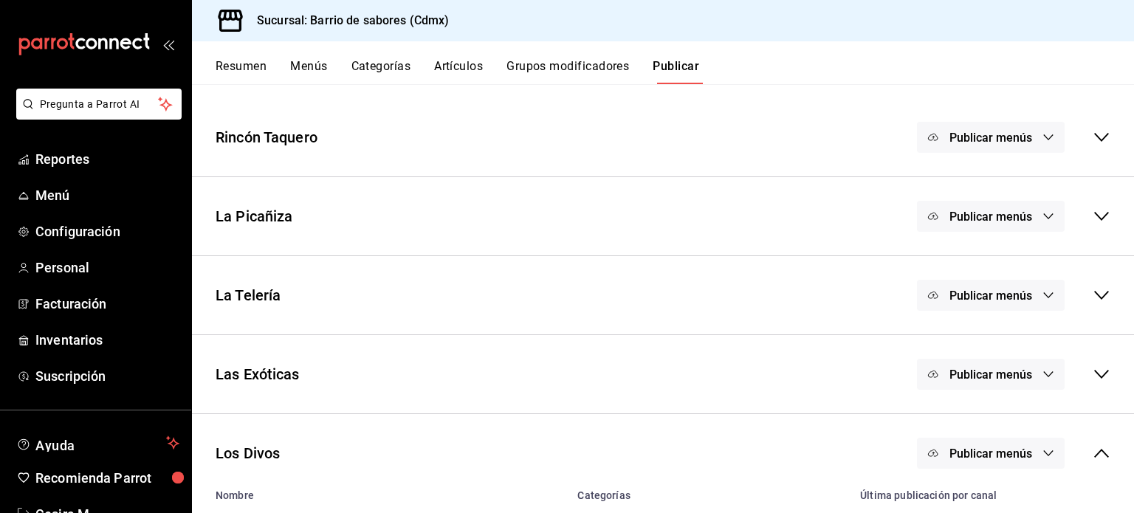
scroll to position [234, 0]
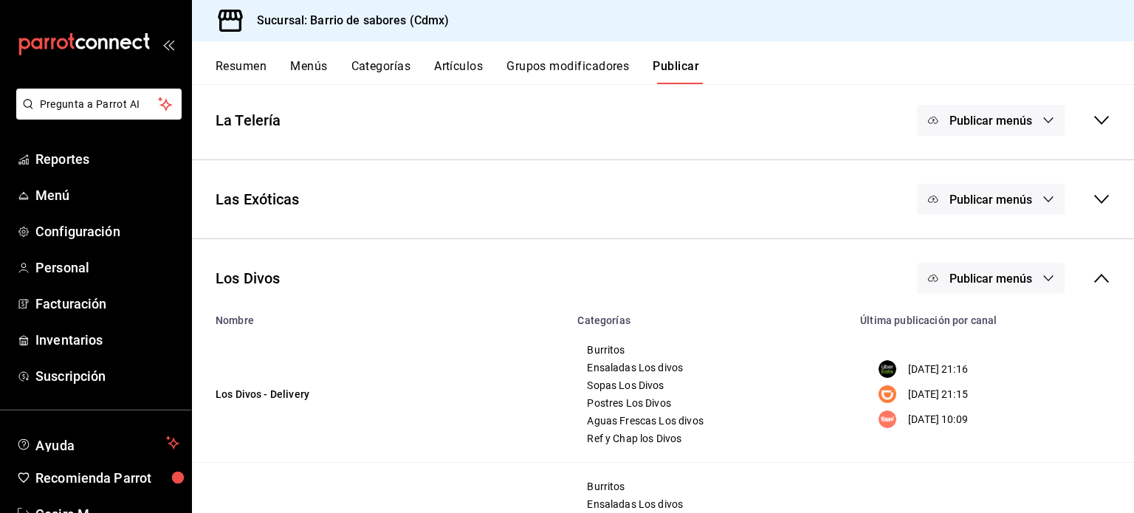
click at [1030, 291] on button "Publicar menús" at bounding box center [991, 278] width 148 height 31
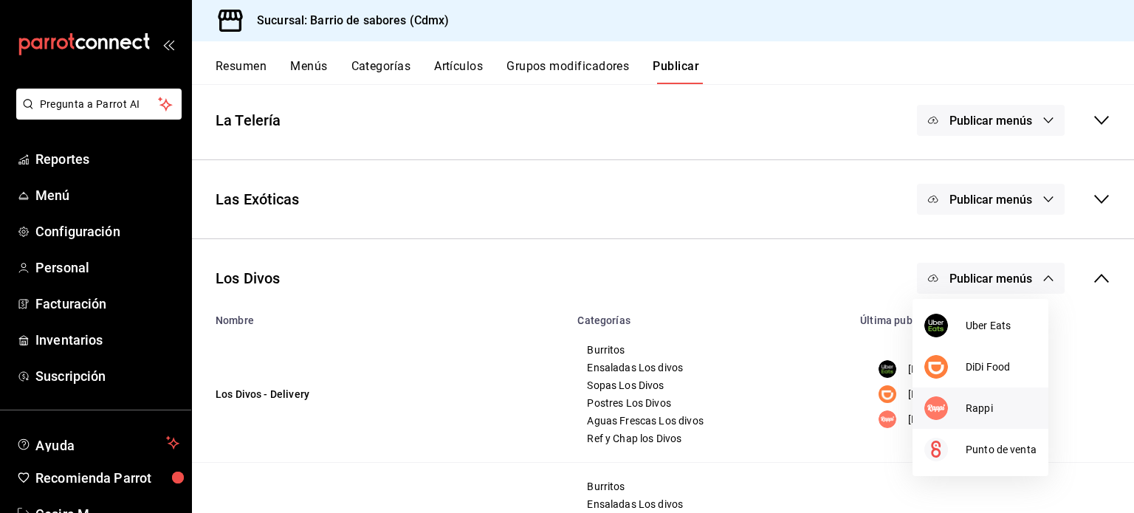
click at [973, 414] on span "Rappi" at bounding box center [1001, 409] width 71 height 16
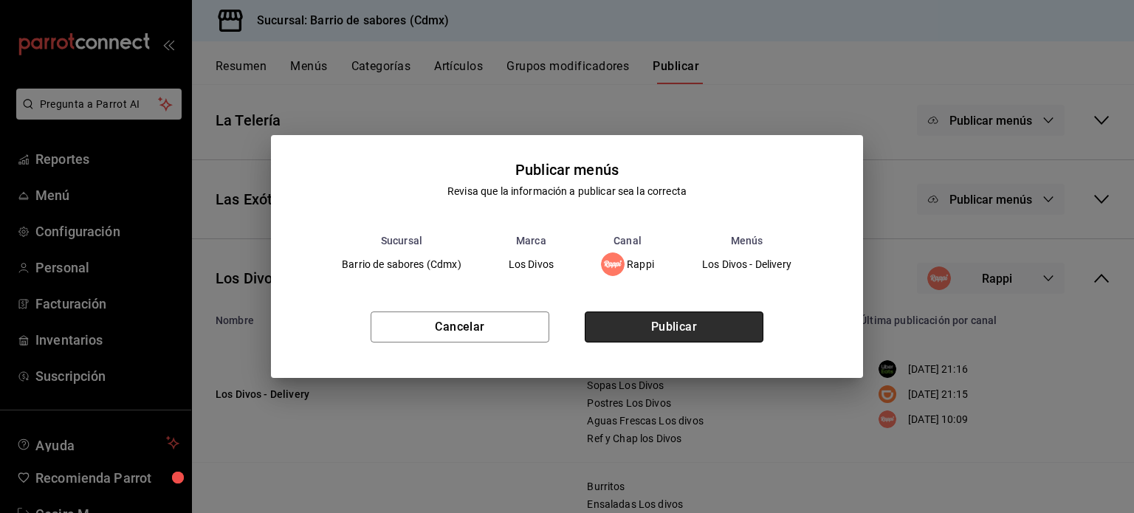
click at [693, 329] on button "Publicar" at bounding box center [674, 327] width 179 height 31
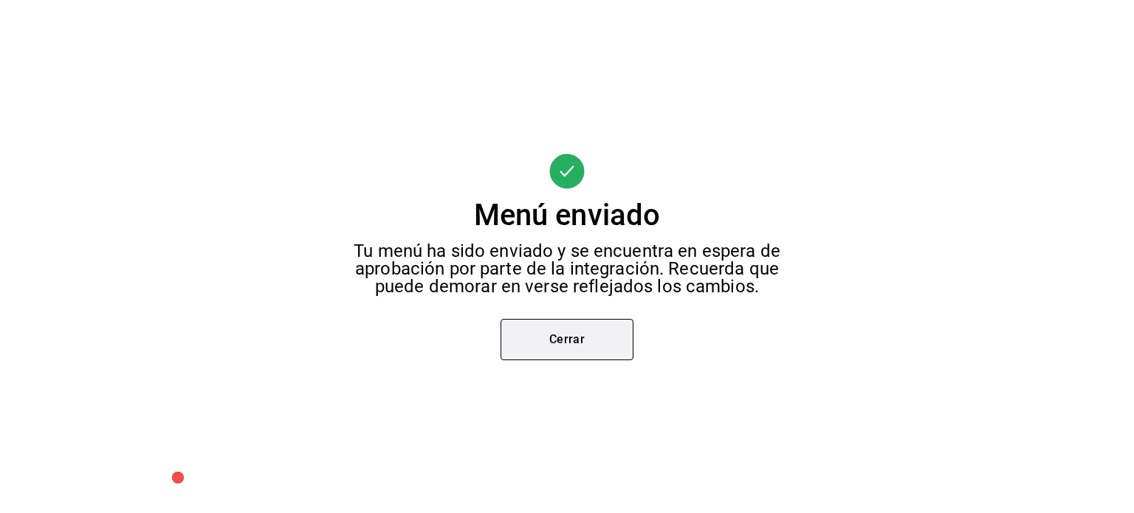
click at [539, 340] on button "Cerrar" at bounding box center [567, 339] width 133 height 41
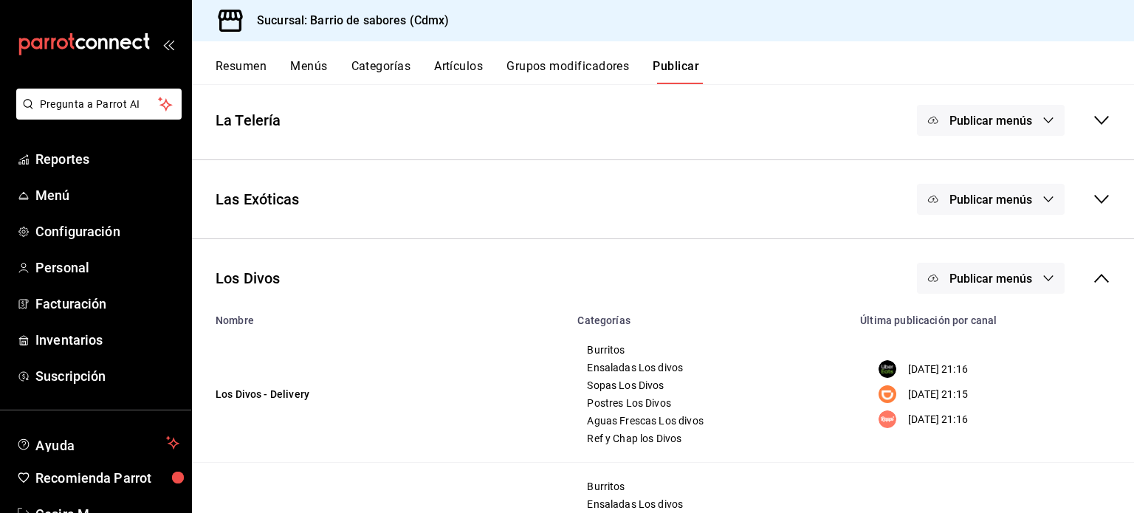
click at [1095, 278] on icon at bounding box center [1102, 278] width 15 height 9
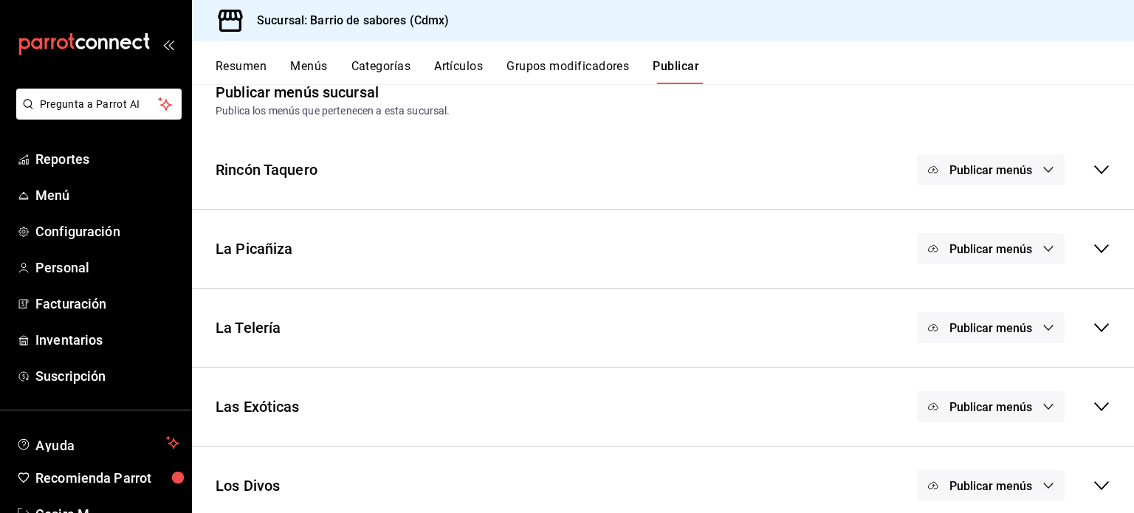
scroll to position [0, 0]
